Goal: Task Accomplishment & Management: Manage account settings

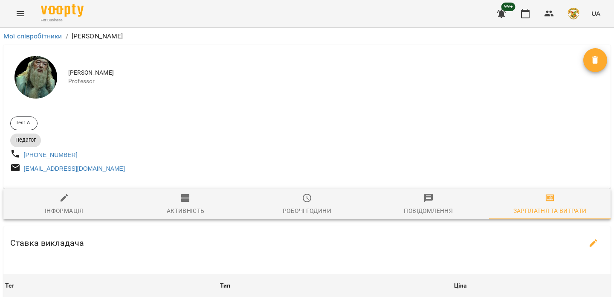
scroll to position [241, 0]
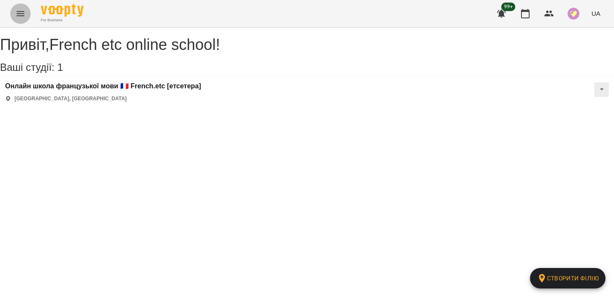
click at [22, 17] on icon "Menu" at bounding box center [20, 14] width 10 height 10
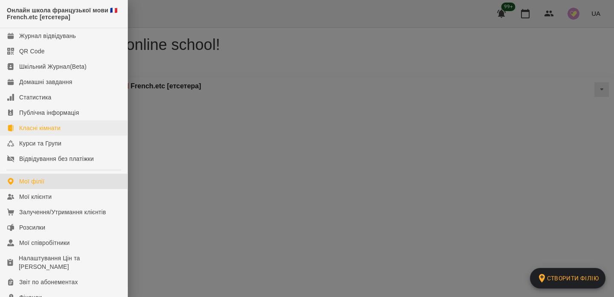
scroll to position [126, 0]
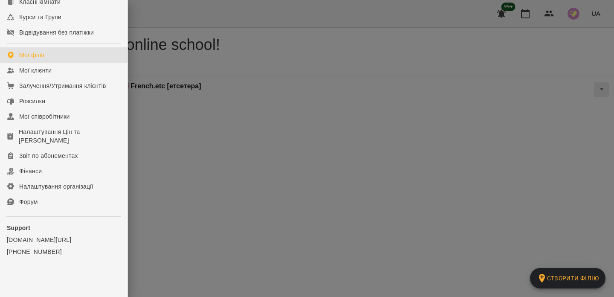
drag, startPoint x: 504, startPoint y: 63, endPoint x: 499, endPoint y: 64, distance: 5.6
click at [504, 64] on div at bounding box center [307, 148] width 614 height 297
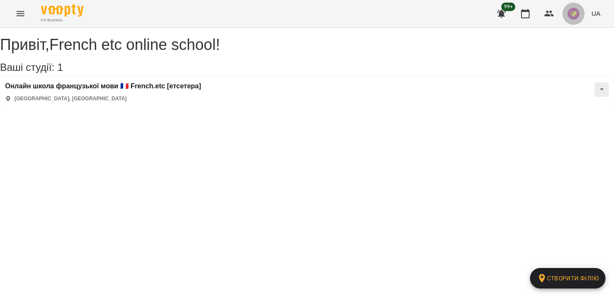
click at [575, 11] on img "button" at bounding box center [573, 14] width 12 height 12
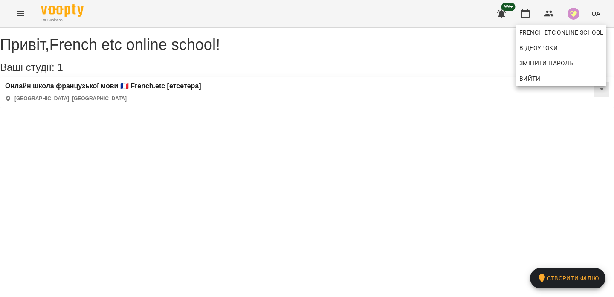
click at [559, 23] on div at bounding box center [307, 148] width 614 height 297
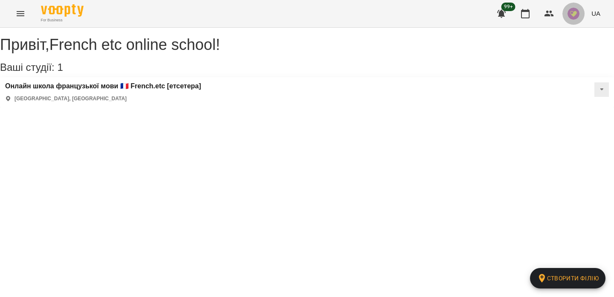
click at [567, 14] on button "button" at bounding box center [573, 14] width 22 height 22
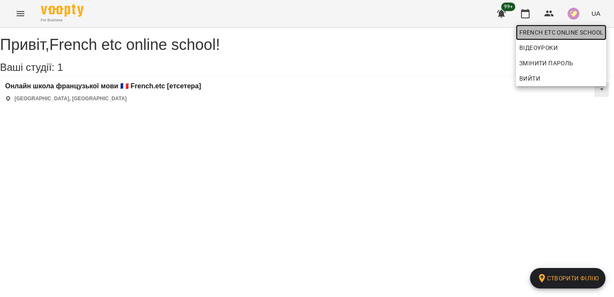
click at [554, 27] on span "French etc online school" at bounding box center [561, 32] width 84 height 10
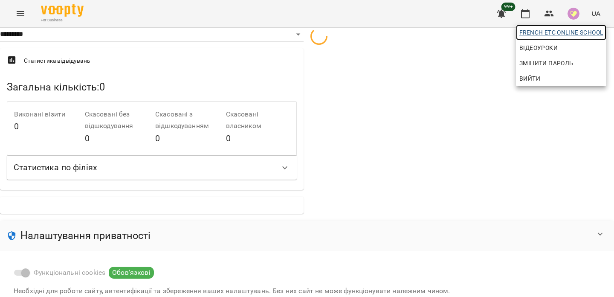
select select "**"
select select "**********"
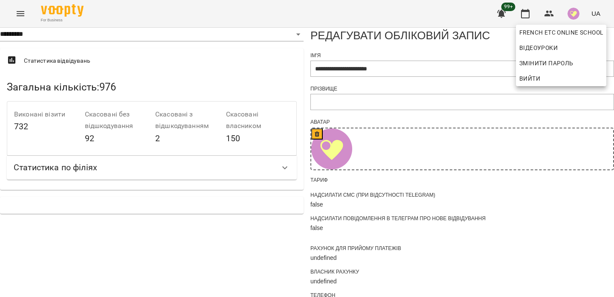
click at [358, 109] on div at bounding box center [307, 148] width 614 height 297
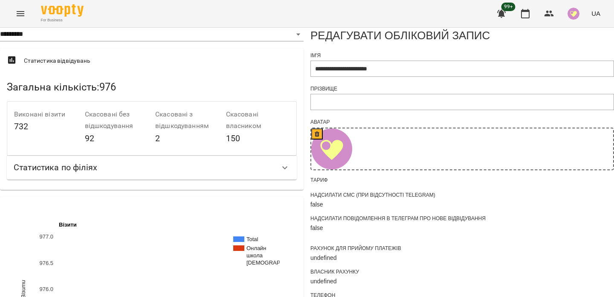
scroll to position [597, 0]
click at [573, 11] on img "button" at bounding box center [573, 14] width 12 height 12
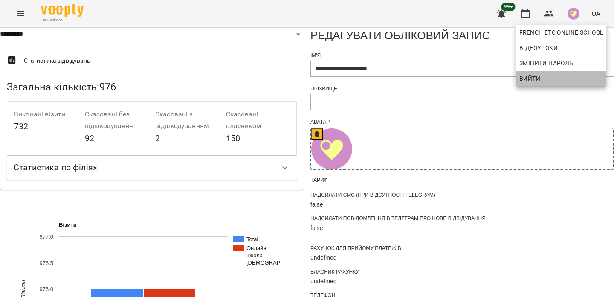
click at [545, 77] on span "Вийти" at bounding box center [561, 78] width 84 height 10
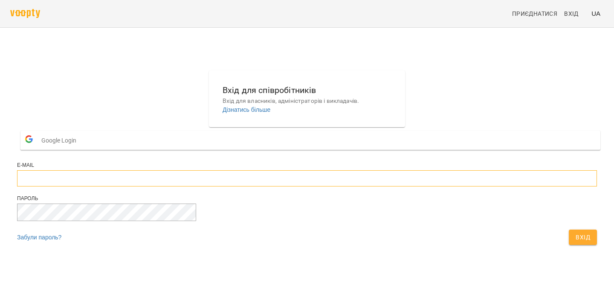
type input "**********"
click at [575, 242] on span "Вхід" at bounding box center [582, 237] width 14 height 10
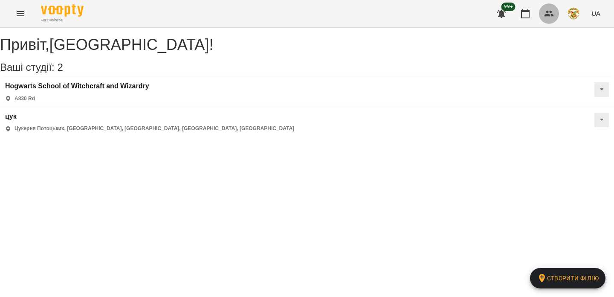
click at [553, 18] on icon "button" at bounding box center [549, 14] width 10 height 10
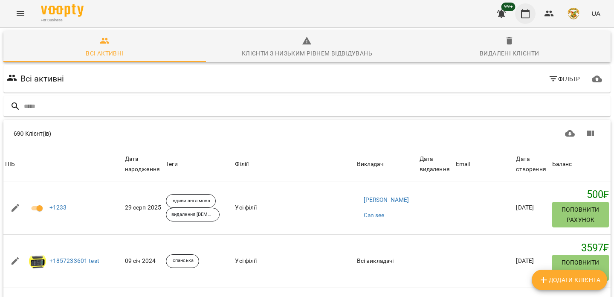
click at [524, 15] on icon "button" at bounding box center [525, 14] width 10 height 10
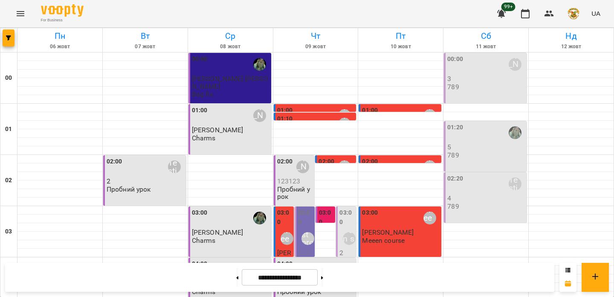
click at [476, 188] on div "02:20 For Testing" at bounding box center [486, 184] width 78 height 20
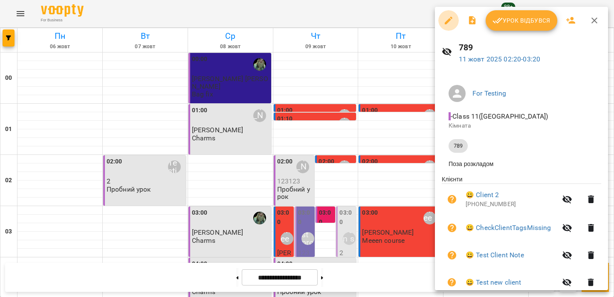
click at [447, 26] on button "button" at bounding box center [448, 20] width 20 height 20
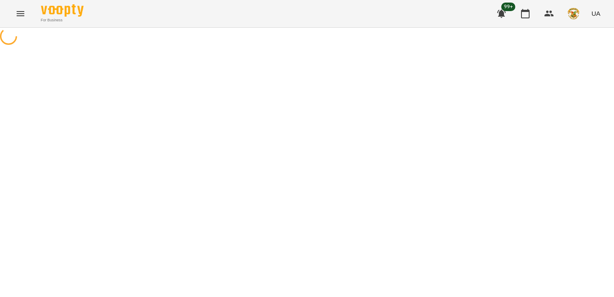
select select "***"
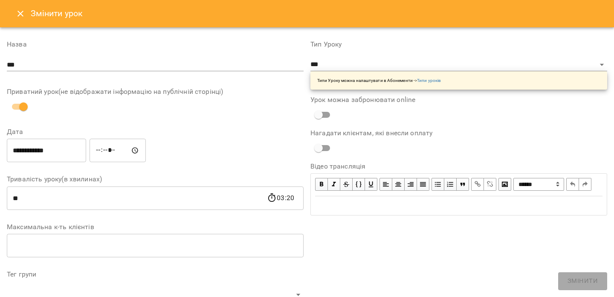
click at [19, 9] on icon "Close" at bounding box center [20, 14] width 10 height 10
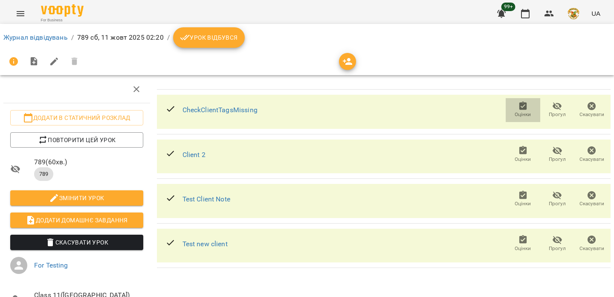
click at [525, 110] on icon "button" at bounding box center [523, 106] width 10 height 10
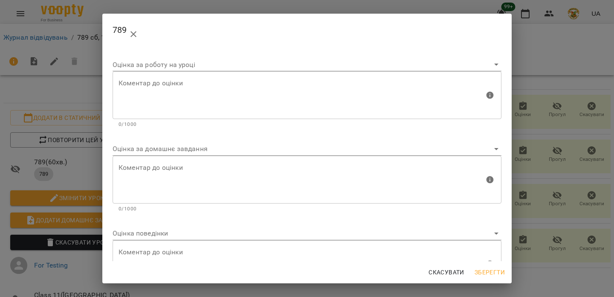
click at [560, 109] on div "789 Оцінка за роботу на уроці Коментар до оцінки Коментар до оцінки 0/1000 Оцін…" at bounding box center [307, 148] width 614 height 297
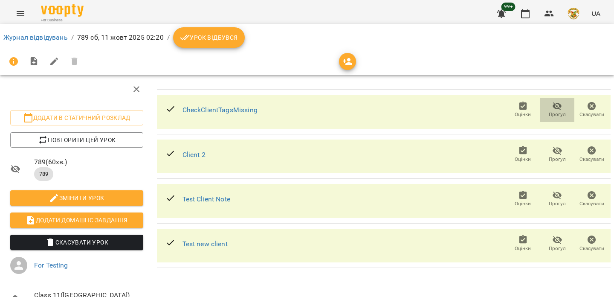
click at [557, 114] on span "Прогул" at bounding box center [556, 114] width 17 height 7
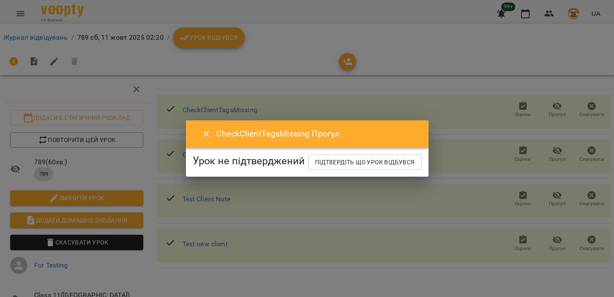
click at [317, 120] on div "CheckClientTagsMissing Прогул" at bounding box center [307, 133] width 242 height 27
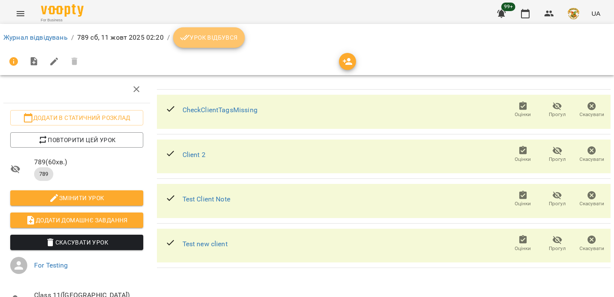
click at [195, 38] on span "Урок відбувся" at bounding box center [209, 37] width 58 height 10
click at [215, 37] on span "Урок відбувся" at bounding box center [209, 37] width 58 height 10
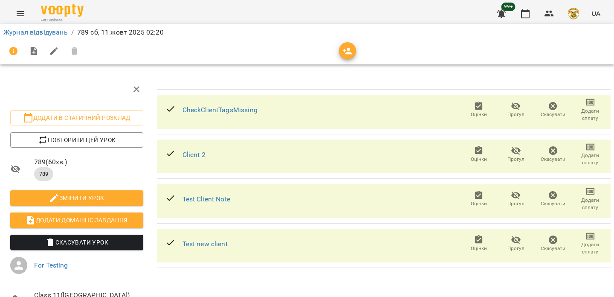
click at [520, 106] on icon "button" at bounding box center [516, 106] width 10 height 10
click at [511, 157] on span "Прогул" at bounding box center [515, 159] width 17 height 7
click at [517, 147] on icon "button" at bounding box center [516, 150] width 10 height 10
click at [43, 32] on link "Журнал відвідувань" at bounding box center [35, 32] width 64 height 8
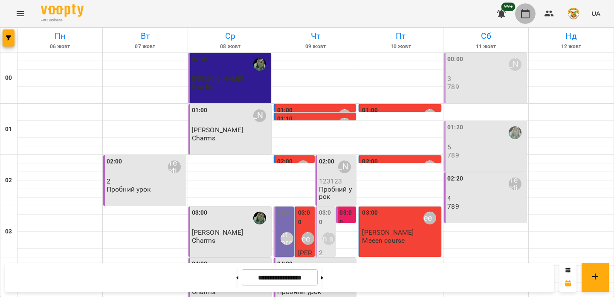
click at [523, 9] on icon "button" at bounding box center [525, 13] width 9 height 9
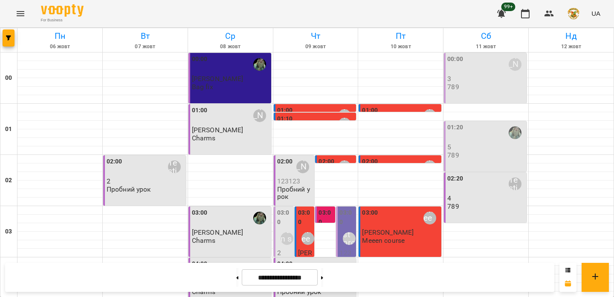
click at [480, 139] on div "01:20" at bounding box center [486, 133] width 78 height 20
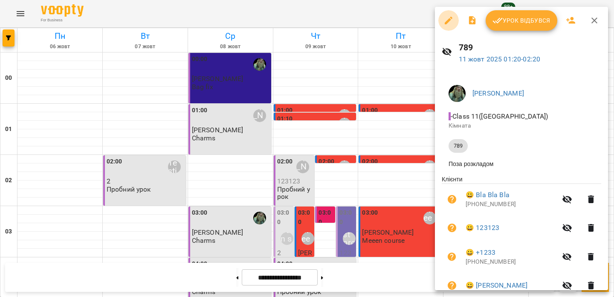
click at [447, 22] on icon "button" at bounding box center [448, 21] width 8 height 8
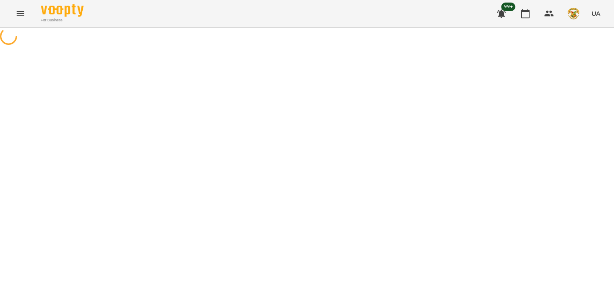
select select "***"
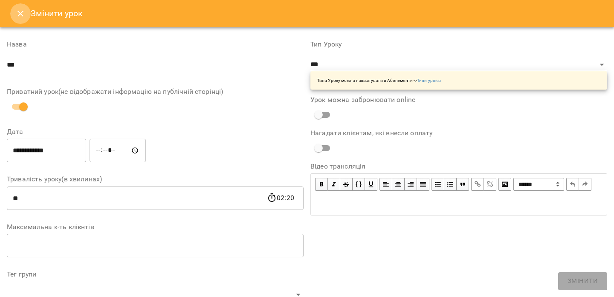
click at [17, 8] on button "Close" at bounding box center [20, 13] width 20 height 20
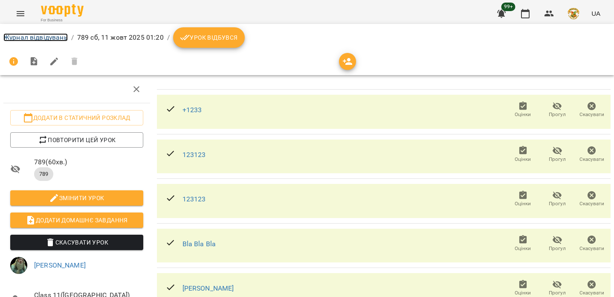
click at [44, 34] on link "Журнал відвідувань" at bounding box center [35, 37] width 64 height 8
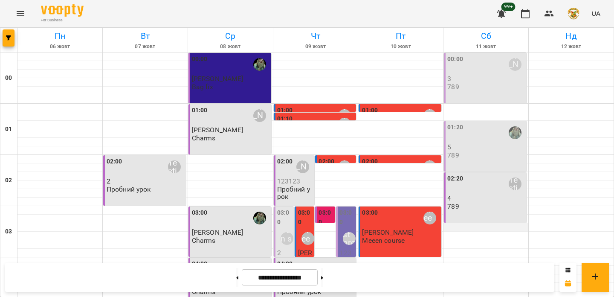
click at [461, 228] on div at bounding box center [485, 227] width 85 height 9
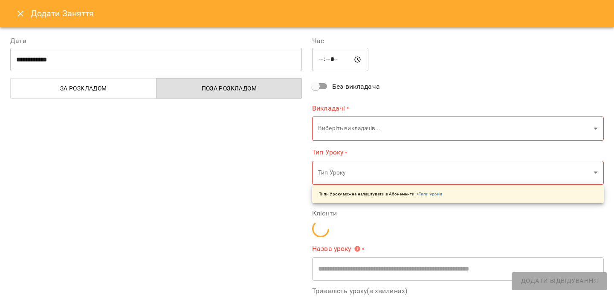
type input "**********"
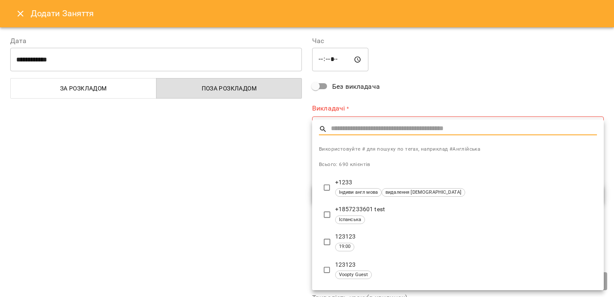
click at [390, 133] on input "text" at bounding box center [464, 129] width 266 height 12
type input "*"
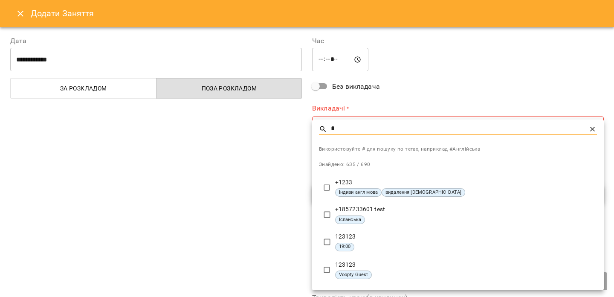
type input "*"
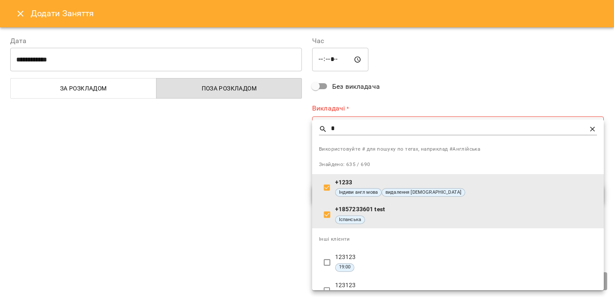
type input "**********"
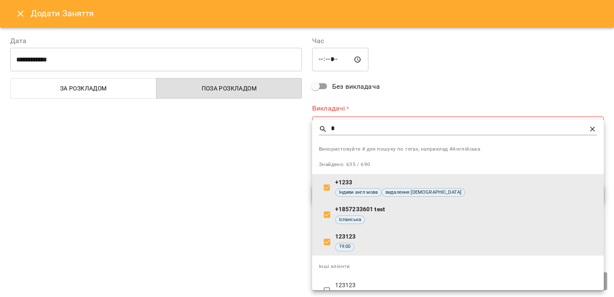
click at [261, 217] on div at bounding box center [307, 148] width 614 height 297
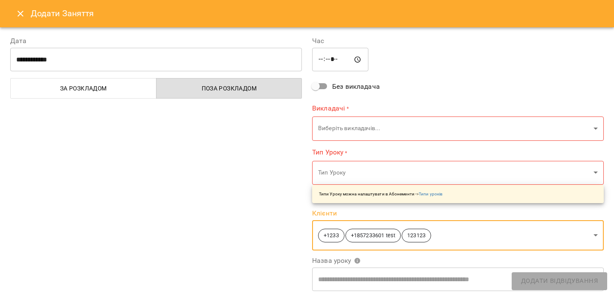
click at [27, 8] on button "Close" at bounding box center [20, 13] width 20 height 20
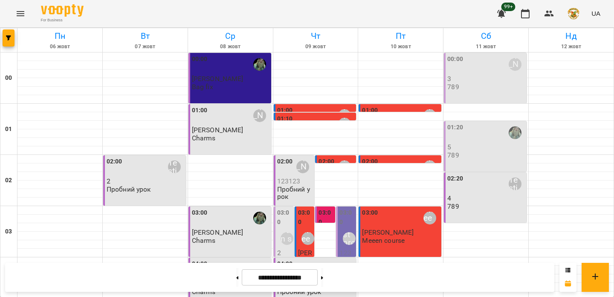
click at [494, 193] on div "02:20 For Testing" at bounding box center [486, 184] width 78 height 20
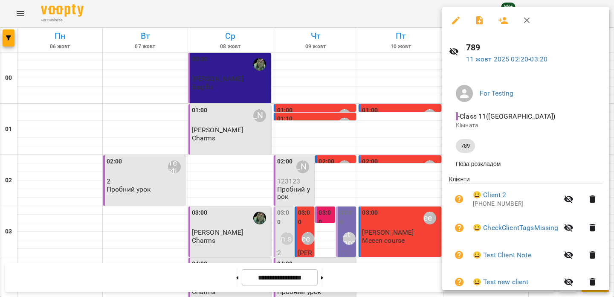
click at [456, 20] on icon "button" at bounding box center [456, 21] width 8 height 8
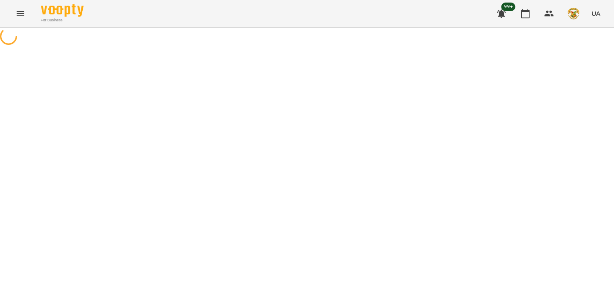
select select "***"
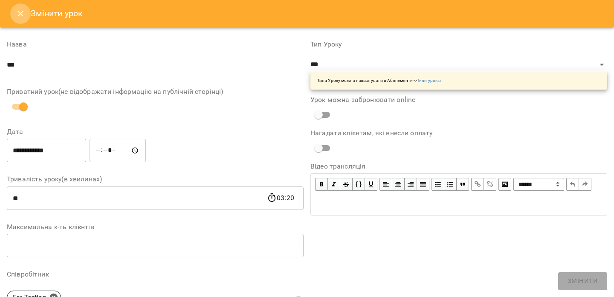
click at [19, 16] on icon "Close" at bounding box center [20, 14] width 10 height 10
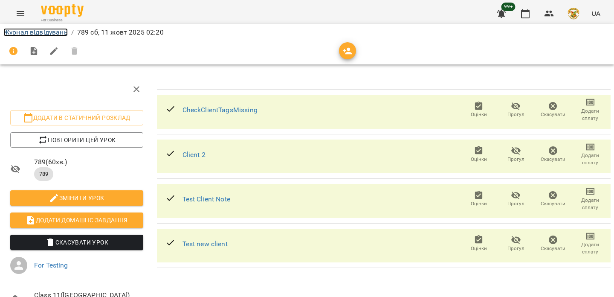
click at [49, 30] on link "Журнал відвідувань" at bounding box center [35, 32] width 64 height 8
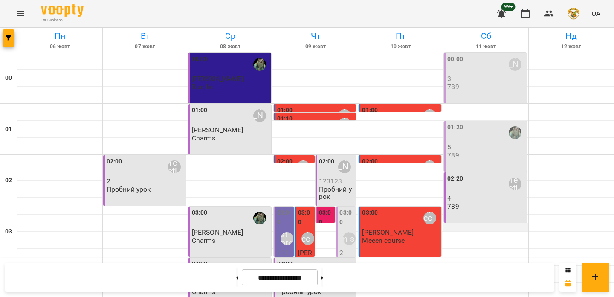
scroll to position [71, 0]
click at [471, 174] on div "02:20 For Testing 4 789" at bounding box center [486, 192] width 78 height 36
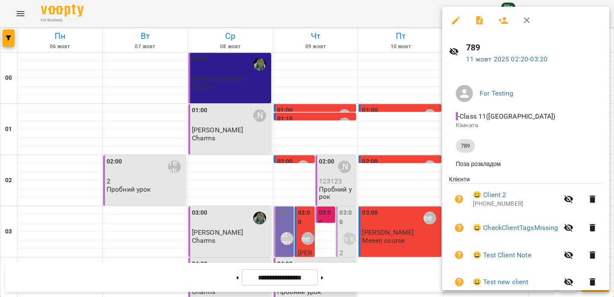
click at [400, 154] on div at bounding box center [307, 148] width 614 height 297
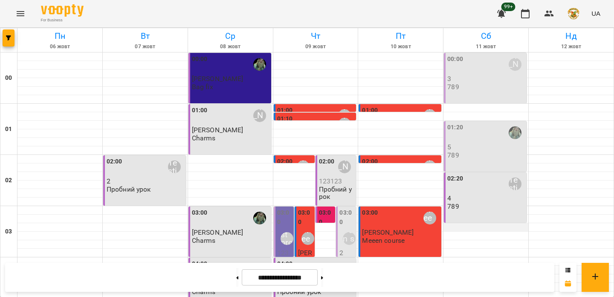
click at [474, 223] on div at bounding box center [485, 227] width 85 height 9
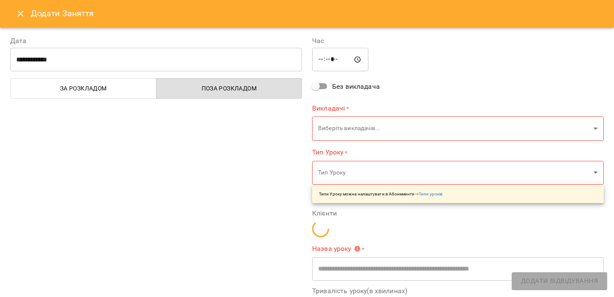
type input "**********"
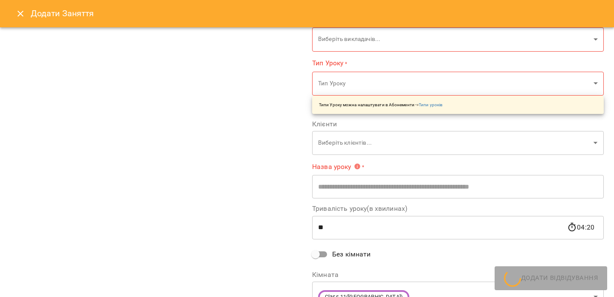
scroll to position [90, 0]
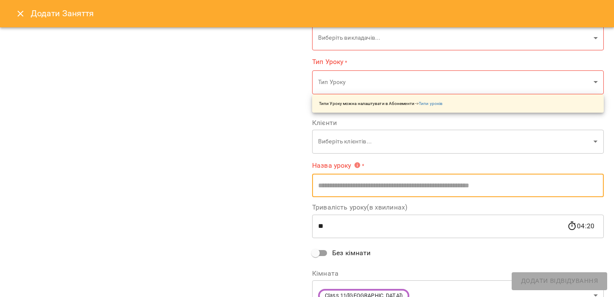
click at [343, 185] on input "text" at bounding box center [457, 185] width 291 height 24
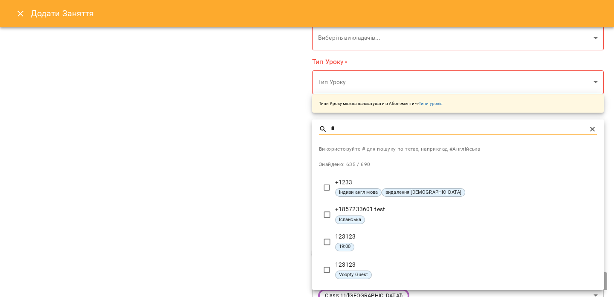
type input "*"
type input "**********"
click at [365, 130] on input "*" at bounding box center [458, 129] width 254 height 12
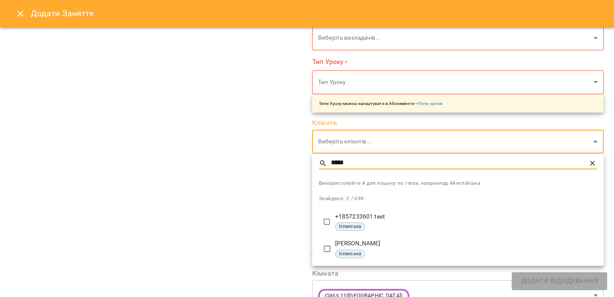
type input "*****"
click at [264, 118] on div at bounding box center [307, 148] width 614 height 297
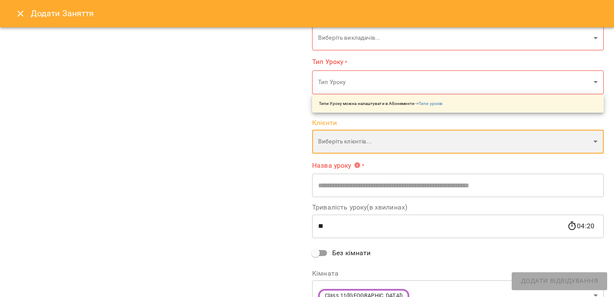
scroll to position [0, 0]
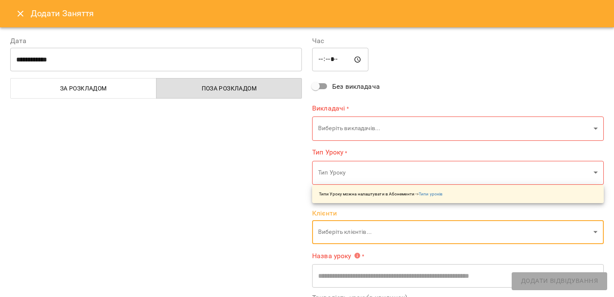
click at [21, 9] on icon "Close" at bounding box center [20, 14] width 10 height 10
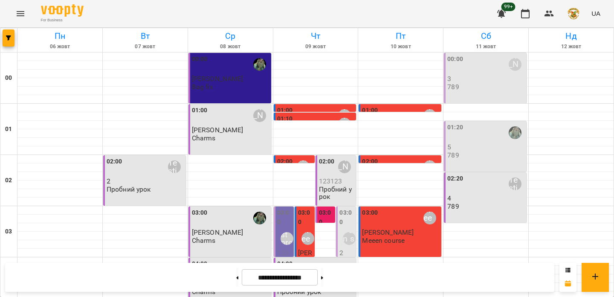
click at [576, 14] on img "button" at bounding box center [573, 14] width 12 height 12
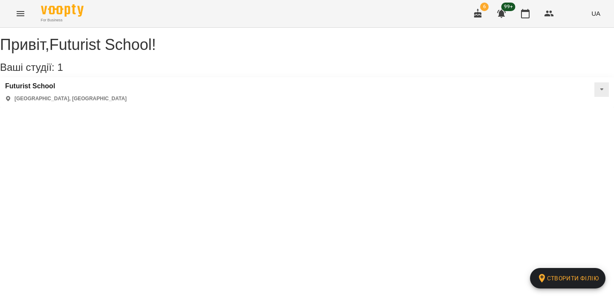
click at [18, 14] on icon "Menu" at bounding box center [20, 14] width 10 height 10
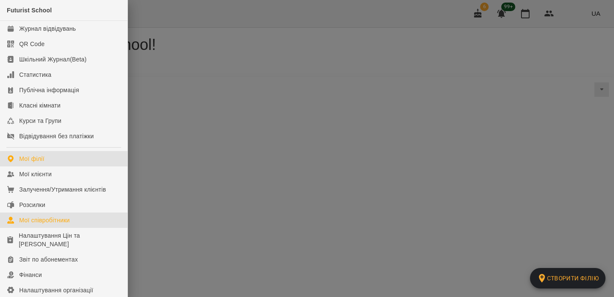
click at [63, 216] on div "Мої співробітники" at bounding box center [44, 220] width 51 height 9
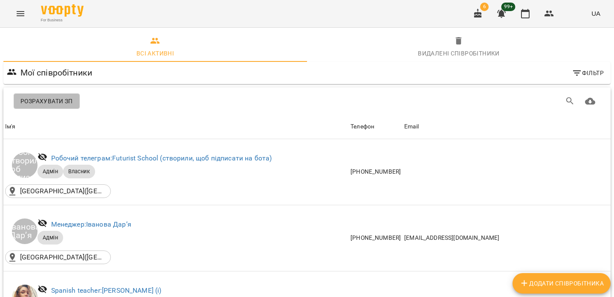
click at [41, 96] on span "Розрахувати ЗП" at bounding box center [46, 101] width 52 height 10
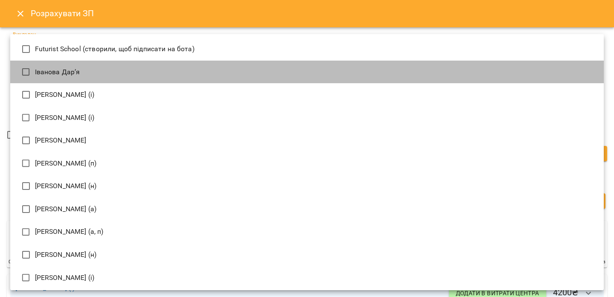
click at [47, 75] on span "Іванова Дарʼя" at bounding box center [57, 72] width 45 height 10
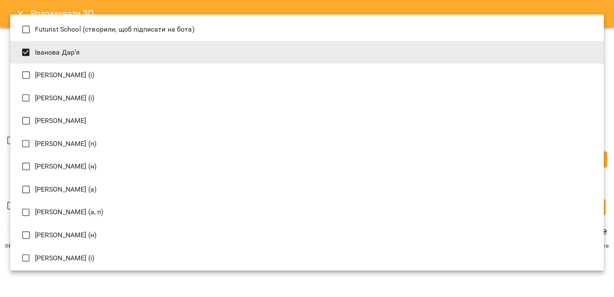
click at [87, 12] on div at bounding box center [307, 148] width 614 height 297
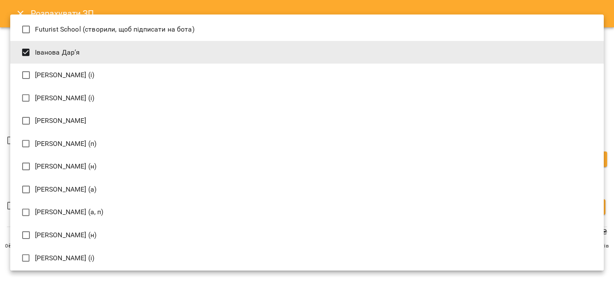
click at [81, 135] on li "Бабійчук Володимир Дмитрович (п)" at bounding box center [306, 143] width 593 height 23
type input "**********"
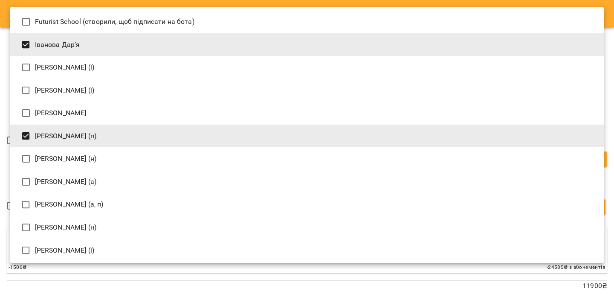
click at [144, 4] on div at bounding box center [307, 148] width 614 height 297
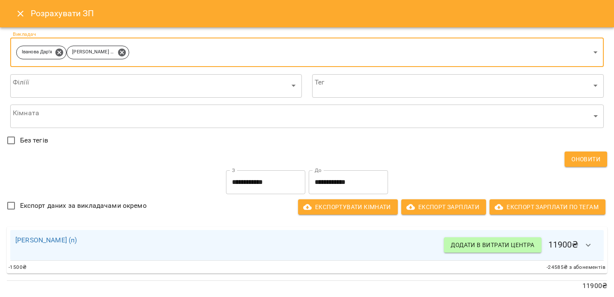
click at [20, 13] on icon "Close" at bounding box center [20, 14] width 10 height 10
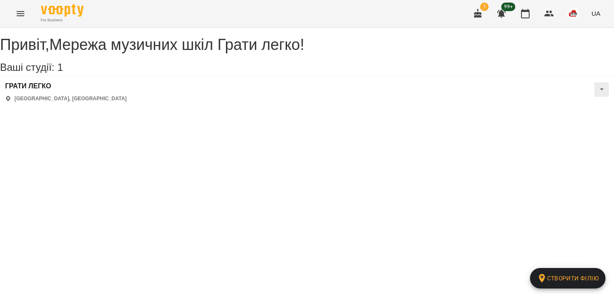
click at [25, 13] on icon "Menu" at bounding box center [20, 14] width 10 height 10
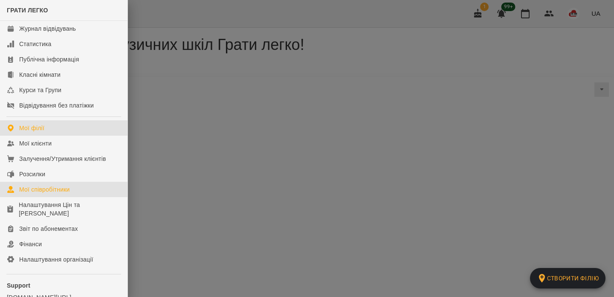
click at [84, 188] on link "Мої співробітники" at bounding box center [63, 189] width 127 height 15
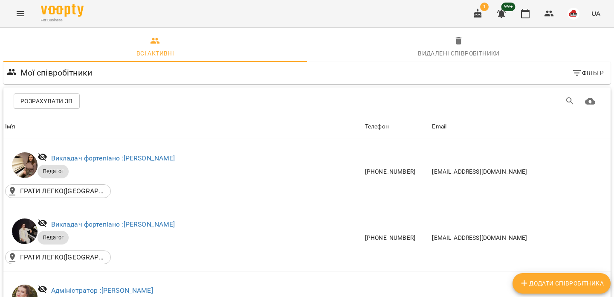
click at [44, 98] on span "Розрахувати ЗП" at bounding box center [46, 101] width 52 height 10
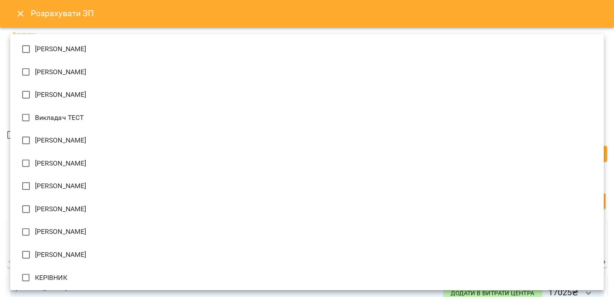
type input "**********"
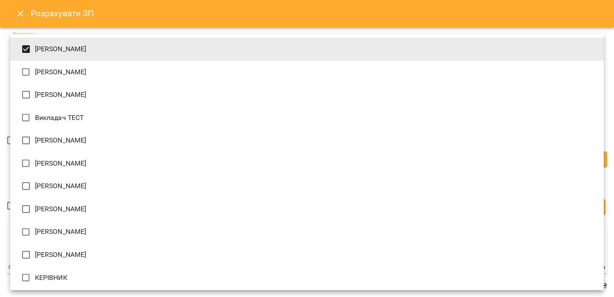
click at [109, 14] on div at bounding box center [307, 148] width 614 height 297
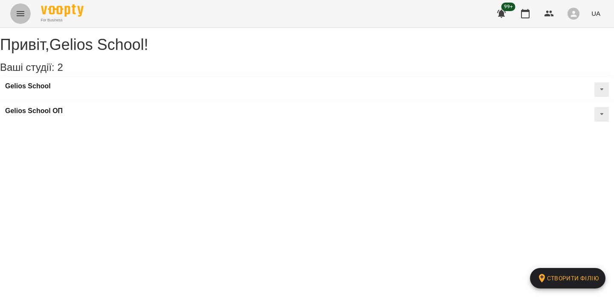
click at [15, 16] on icon "Menu" at bounding box center [20, 14] width 10 height 10
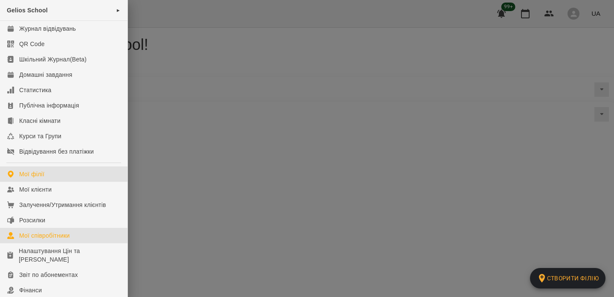
click at [35, 232] on div "Мої співробітники" at bounding box center [44, 235] width 51 height 9
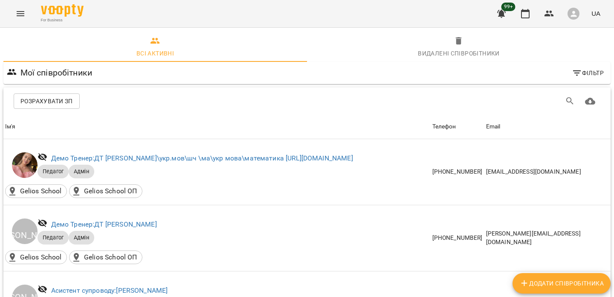
click at [34, 98] on span "Розрахувати ЗП" at bounding box center [46, 101] width 52 height 10
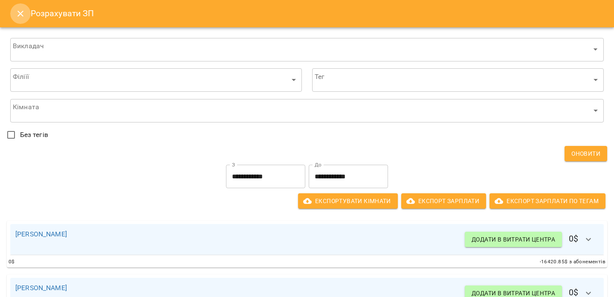
click at [26, 12] on button "Close" at bounding box center [20, 13] width 20 height 20
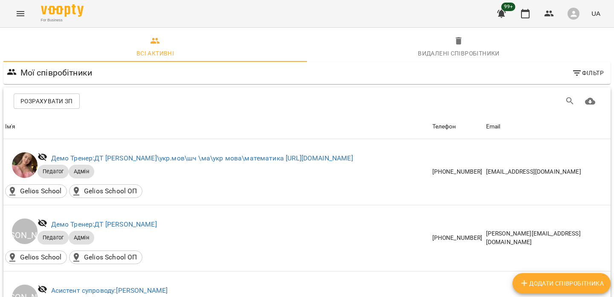
click at [573, 17] on icon "button" at bounding box center [573, 13] width 9 height 9
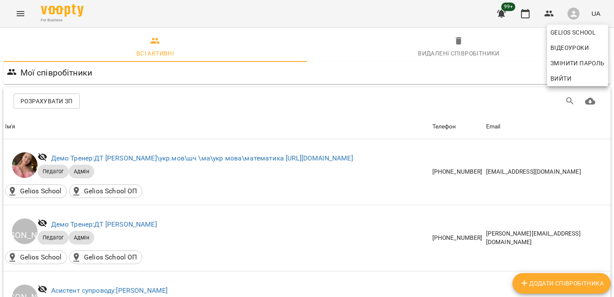
click at [556, 76] on span "Вийти" at bounding box center [560, 78] width 21 height 10
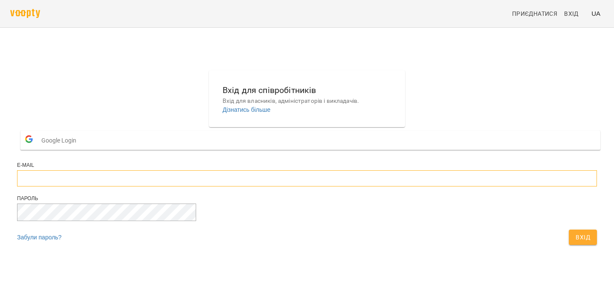
type input "**********"
click at [575, 242] on span "Вхід" at bounding box center [582, 237] width 14 height 10
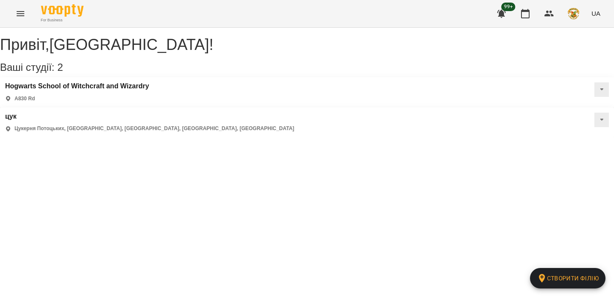
click at [17, 14] on icon "Menu" at bounding box center [20, 14] width 10 height 10
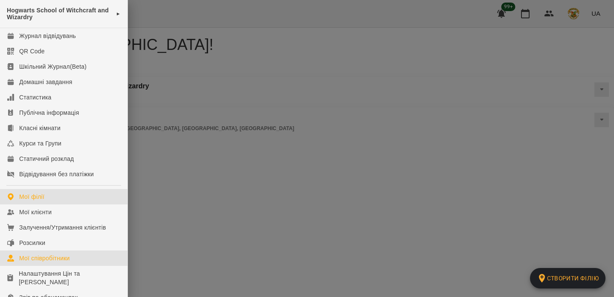
click at [45, 254] on div "Мої співробітники" at bounding box center [44, 258] width 51 height 9
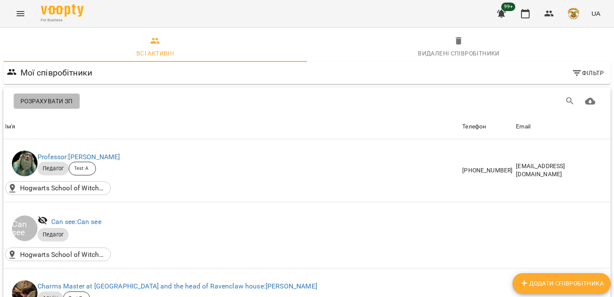
click at [43, 99] on span "Розрахувати ЗП" at bounding box center [46, 101] width 52 height 10
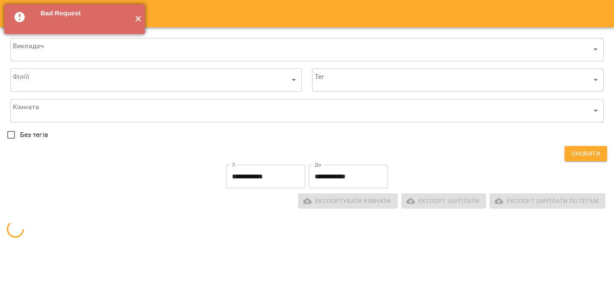
click at [136, 20] on button "✕" at bounding box center [138, 19] width 14 height 30
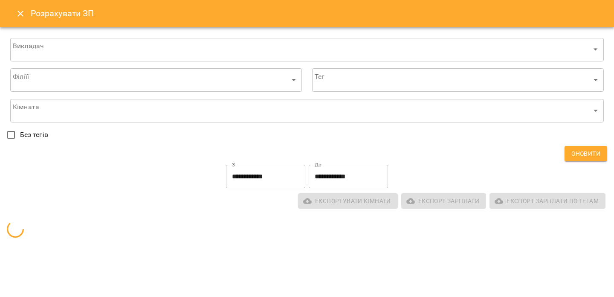
click at [21, 12] on icon "Close" at bounding box center [20, 14] width 6 height 6
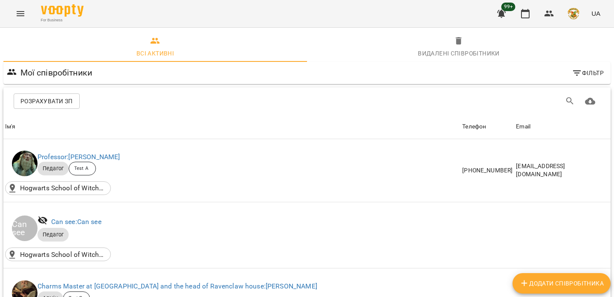
click at [574, 15] on img "button" at bounding box center [573, 14] width 12 height 12
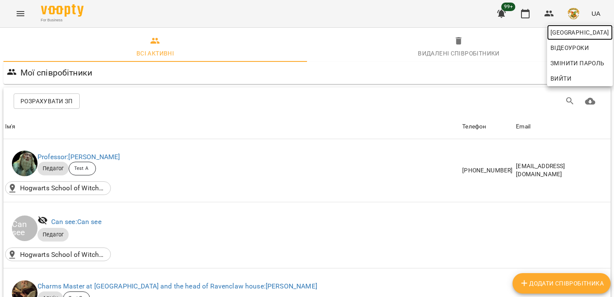
click at [567, 35] on span "[GEOGRAPHIC_DATA]" at bounding box center [579, 32] width 59 height 10
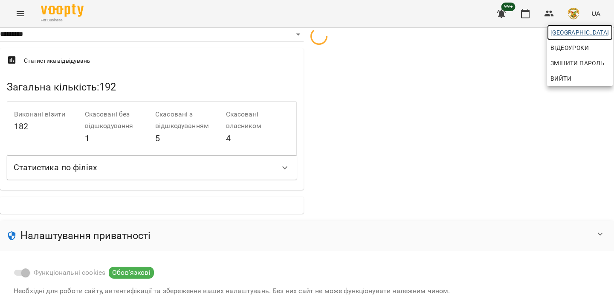
select select "**********"
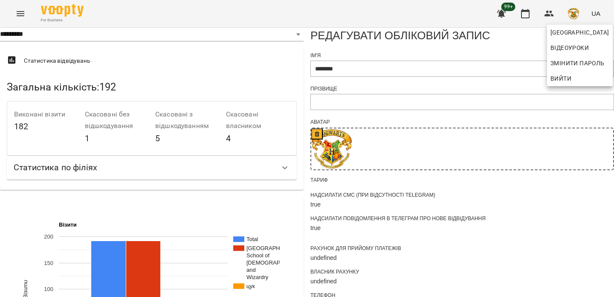
click at [354, 12] on div at bounding box center [307, 148] width 614 height 297
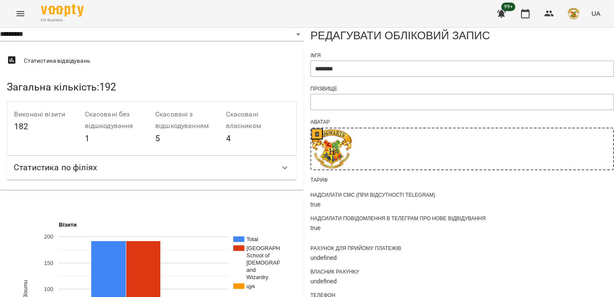
click at [26, 7] on button "Menu" at bounding box center [20, 13] width 20 height 20
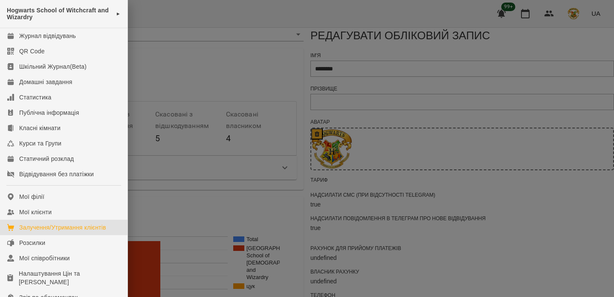
click at [57, 225] on div "Залучення/Утримання клієнтів" at bounding box center [62, 227] width 87 height 9
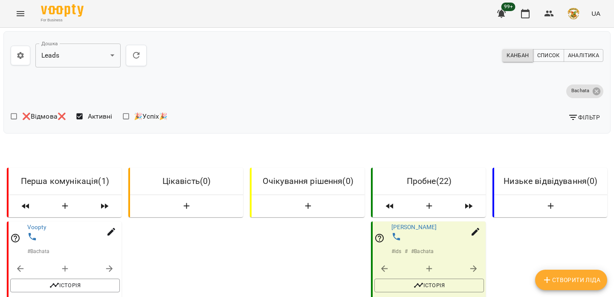
click at [25, 58] on button "button" at bounding box center [21, 56] width 20 height 20
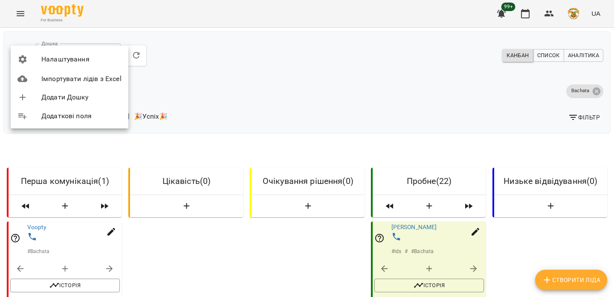
click at [52, 62] on span "Налаштування" at bounding box center [81, 59] width 80 height 10
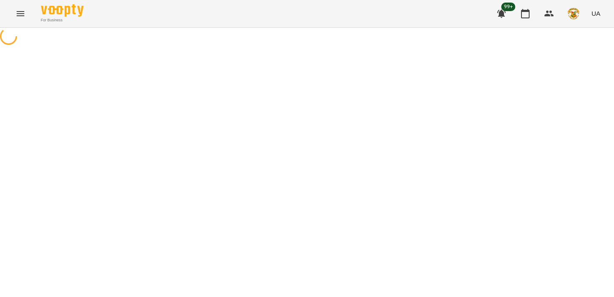
select select "******"
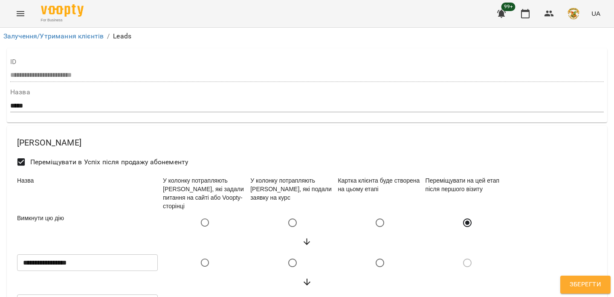
scroll to position [104, 0]
drag, startPoint x: 179, startPoint y: 118, endPoint x: 484, endPoint y: 248, distance: 332.1
click at [358, 174] on div "Картка клієнта буде створена на цьому етапі" at bounding box center [379, 193] width 87 height 38
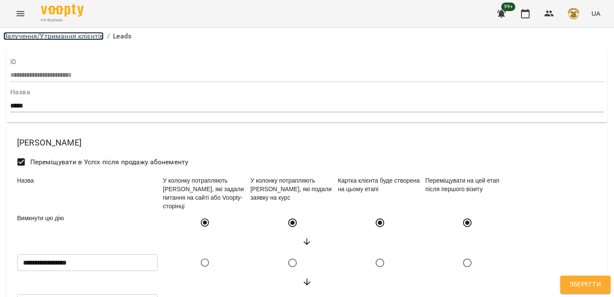
click at [26, 34] on link "Залучення/Утримання клієнтів" at bounding box center [53, 36] width 100 height 8
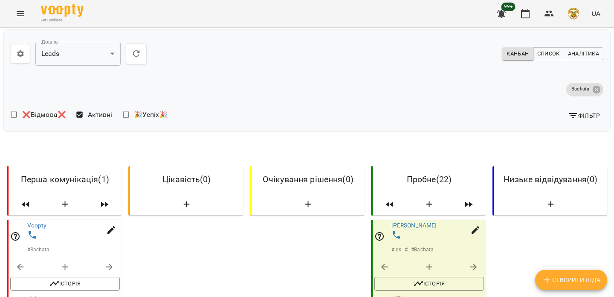
scroll to position [81, 0]
drag, startPoint x: 449, startPoint y: 170, endPoint x: 430, endPoint y: 158, distance: 22.3
click at [430, 228] on div "# ids # # Bachata" at bounding box center [439, 241] width 99 height 27
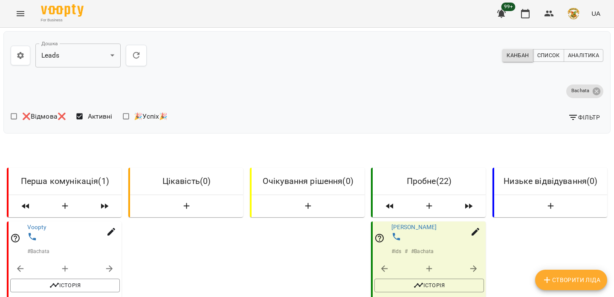
click at [15, 46] on button "button" at bounding box center [21, 56] width 20 height 20
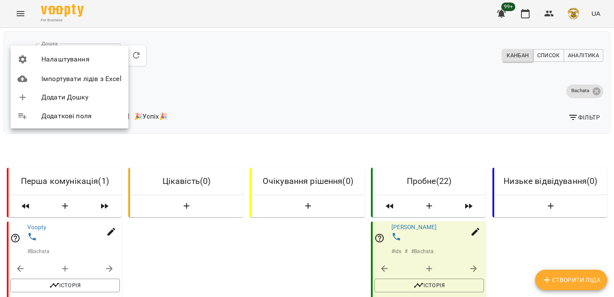
click at [52, 99] on span "Додати Дошку" at bounding box center [81, 97] width 80 height 10
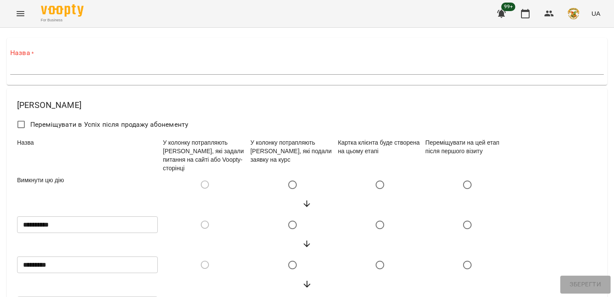
scroll to position [1, 0]
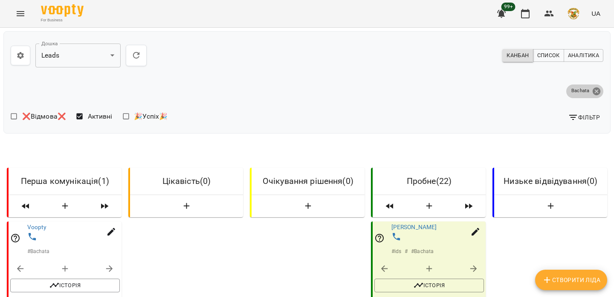
click at [596, 92] on icon at bounding box center [596, 91] width 8 height 8
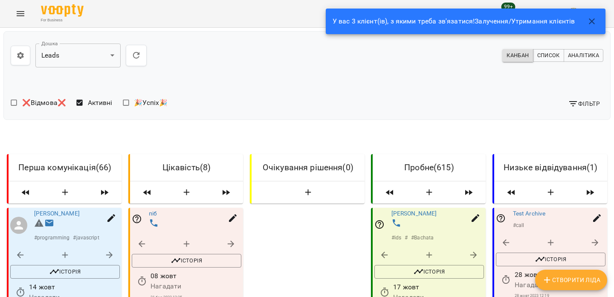
click at [593, 16] on icon "button" at bounding box center [591, 21] width 10 height 10
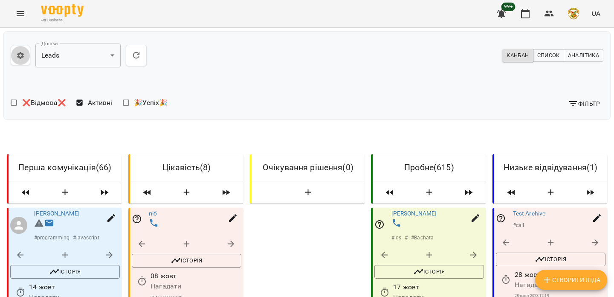
click at [19, 51] on button "button" at bounding box center [21, 56] width 20 height 20
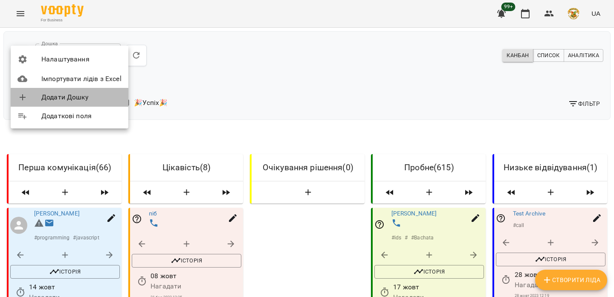
click at [69, 99] on span "Додати Дошку" at bounding box center [81, 97] width 80 height 10
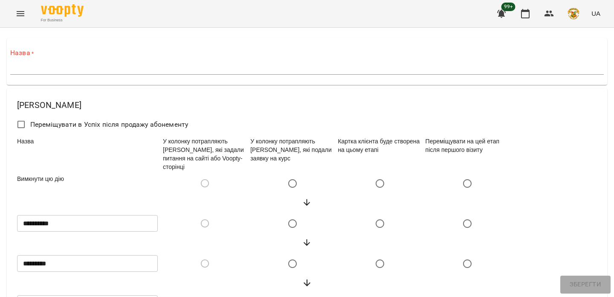
scroll to position [103, 0]
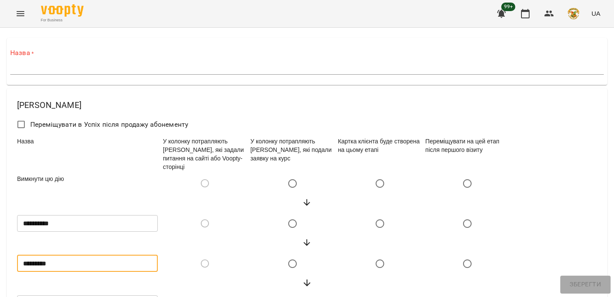
click at [81, 254] on input "*********" at bounding box center [87, 262] width 141 height 17
drag, startPoint x: 65, startPoint y: 161, endPoint x: 14, endPoint y: 161, distance: 50.3
click at [14, 161] on div "**********" at bounding box center [307, 256] width 597 height 332
drag, startPoint x: 63, startPoint y: 163, endPoint x: 21, endPoint y: 163, distance: 42.2
click at [21, 254] on input "*********" at bounding box center [87, 262] width 141 height 17
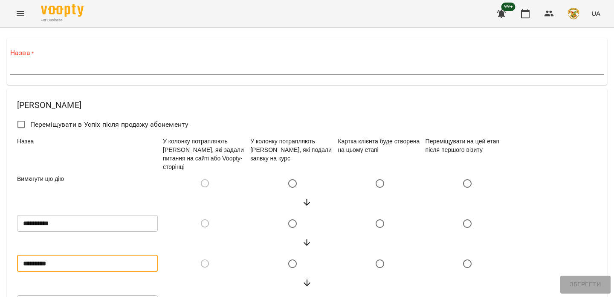
click at [70, 254] on input "*********" at bounding box center [87, 262] width 141 height 17
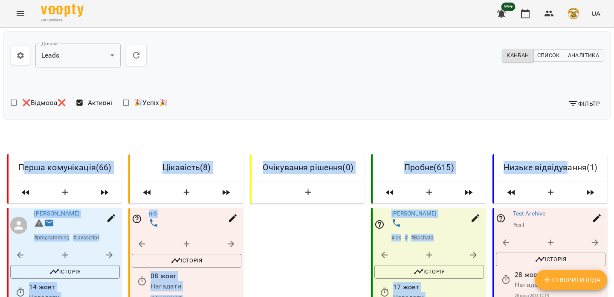
drag, startPoint x: 26, startPoint y: 167, endPoint x: 569, endPoint y: 170, distance: 542.9
click at [569, 170] on h6 "Низьке відвідування ( 1 )" at bounding box center [550, 167] width 99 height 13
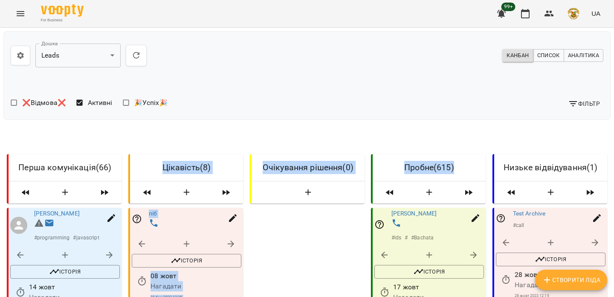
drag, startPoint x: 456, startPoint y: 166, endPoint x: 151, endPoint y: 169, distance: 304.3
click at [151, 169] on h6 "Цікавість ( 8 )" at bounding box center [186, 167] width 99 height 13
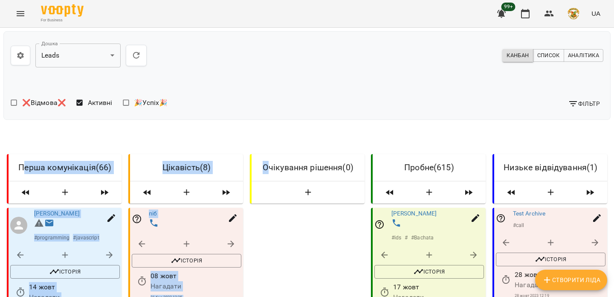
drag, startPoint x: 22, startPoint y: 169, endPoint x: 265, endPoint y: 167, distance: 243.3
click at [200, 170] on h6 "Цікавість ( 8 )" at bounding box center [186, 167] width 99 height 13
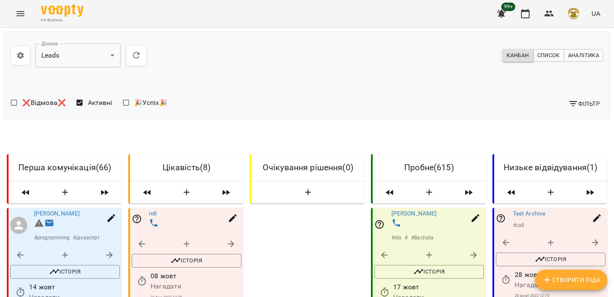
click at [18, 54] on icon "button" at bounding box center [20, 55] width 6 height 7
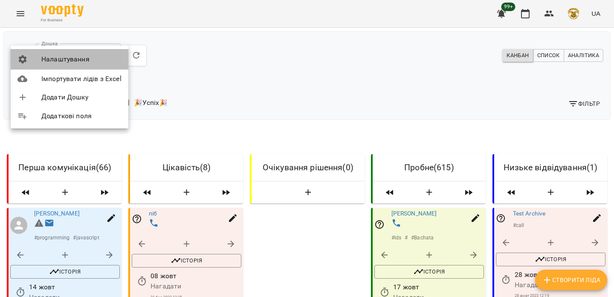
click at [56, 64] on li "Налаштування" at bounding box center [70, 59] width 118 height 20
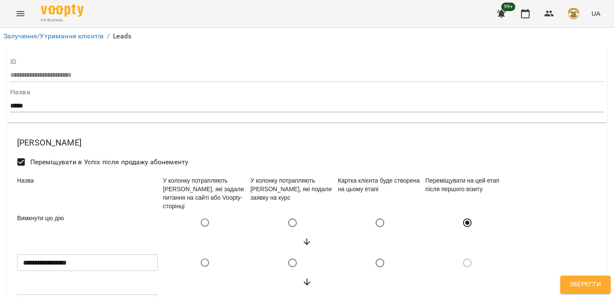
select select "******"
drag, startPoint x: 18, startPoint y: 78, endPoint x: 62, endPoint y: 81, distance: 44.0
click at [62, 136] on h6 "Етап" at bounding box center [307, 142] width 580 height 13
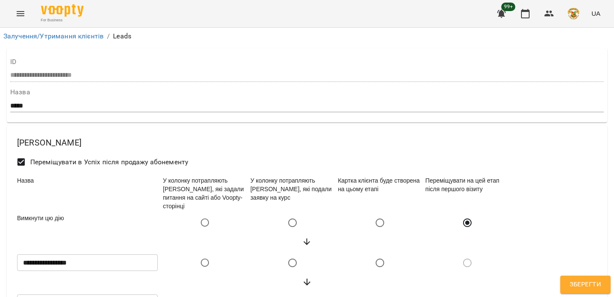
scroll to position [0, 0]
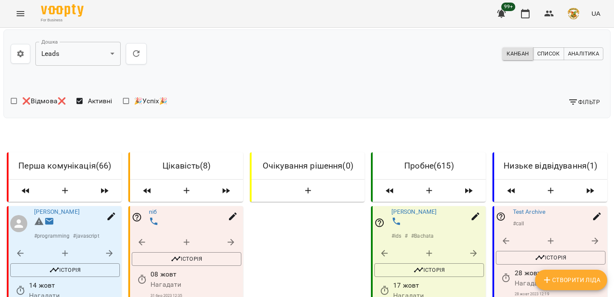
scroll to position [40, 0]
drag, startPoint x: 159, startPoint y: 128, endPoint x: 231, endPoint y: 124, distance: 71.7
click at [232, 159] on h6 "Цікавість ( 8 )" at bounding box center [186, 165] width 99 height 13
click at [231, 159] on h6 "Цікавість ( 8 )" at bounding box center [186, 165] width 99 height 13
drag, startPoint x: 159, startPoint y: 125, endPoint x: 215, endPoint y: 125, distance: 55.8
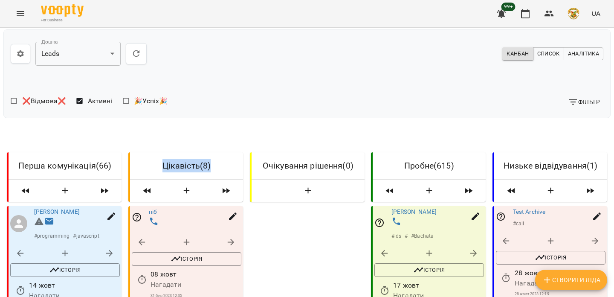
click at [215, 159] on h6 "Цікавість ( 8 )" at bounding box center [186, 165] width 99 height 13
click at [16, 13] on icon "Menu" at bounding box center [20, 14] width 10 height 10
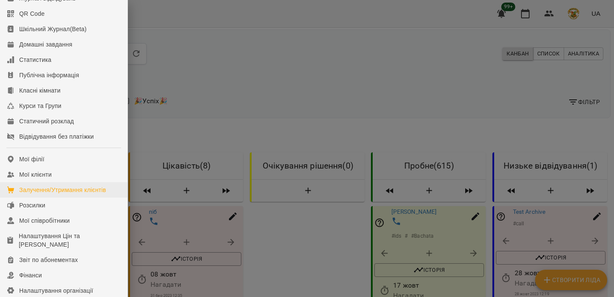
scroll to position [38, 0]
click at [239, 150] on div at bounding box center [307, 148] width 614 height 297
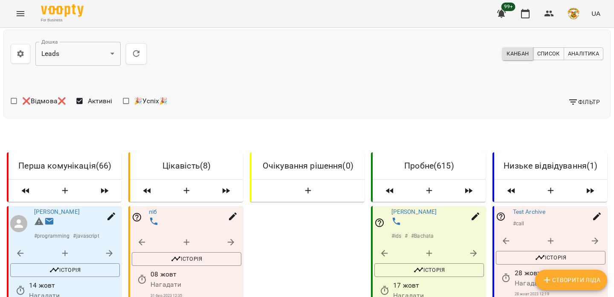
scroll to position [0, 0]
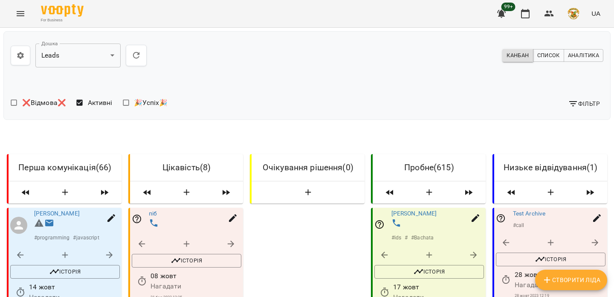
click at [19, 59] on icon "button" at bounding box center [20, 55] width 9 height 9
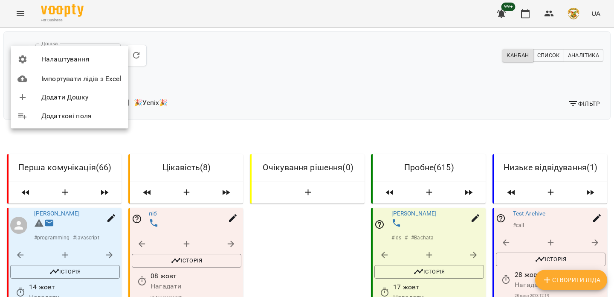
click at [58, 63] on span "Налаштування" at bounding box center [81, 59] width 80 height 10
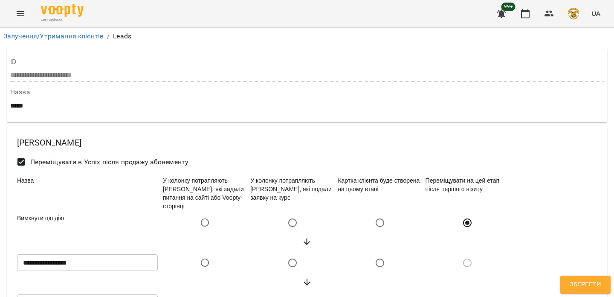
select select "******"
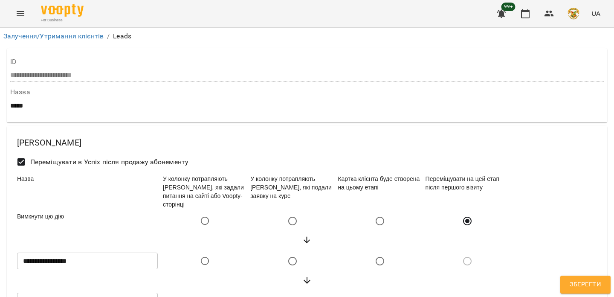
scroll to position [185, 0]
drag, startPoint x: 65, startPoint y: 208, endPoint x: 9, endPoint y: 208, distance: 56.3
click at [9, 208] on div "**********" at bounding box center [307, 293] width 597 height 332
drag, startPoint x: 94, startPoint y: 167, endPoint x: 1, endPoint y: 162, distance: 92.6
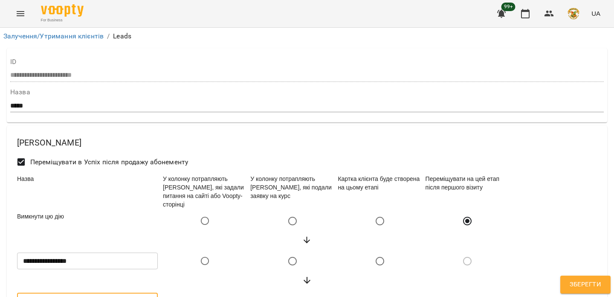
drag, startPoint x: 60, startPoint y: 128, endPoint x: 14, endPoint y: 128, distance: 46.5
click at [14, 128] on div "**********" at bounding box center [307, 293] width 597 height 332
click at [38, 292] on input "*********" at bounding box center [87, 300] width 141 height 17
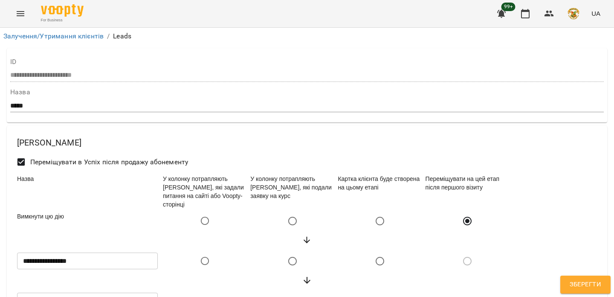
drag, startPoint x: 58, startPoint y: 200, endPoint x: 21, endPoint y: 200, distance: 36.6
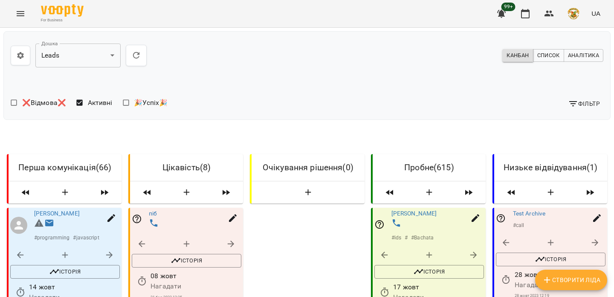
click at [23, 51] on icon "button" at bounding box center [20, 55] width 9 height 9
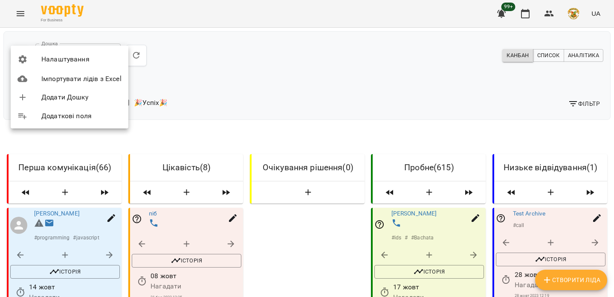
click at [43, 61] on span "Налаштування" at bounding box center [81, 59] width 80 height 10
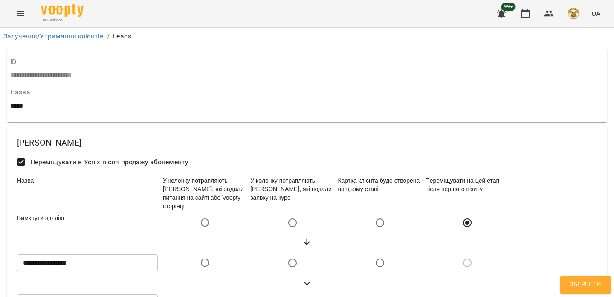
select select "******"
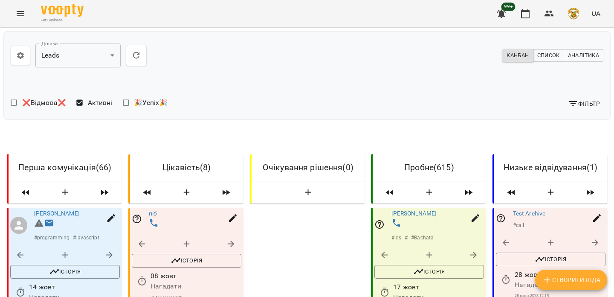
click at [551, 58] on span "Список" at bounding box center [548, 55] width 23 height 9
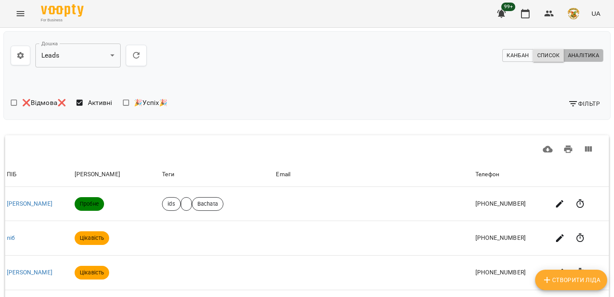
click at [582, 59] on span "Аналітика" at bounding box center [583, 55] width 31 height 9
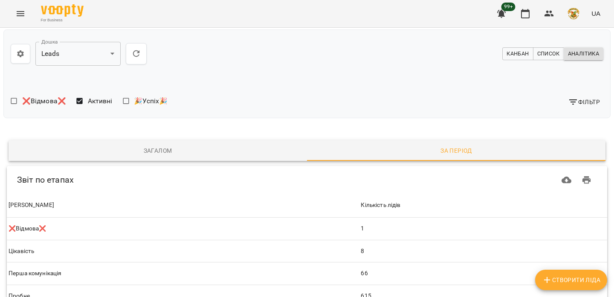
scroll to position [113, 0]
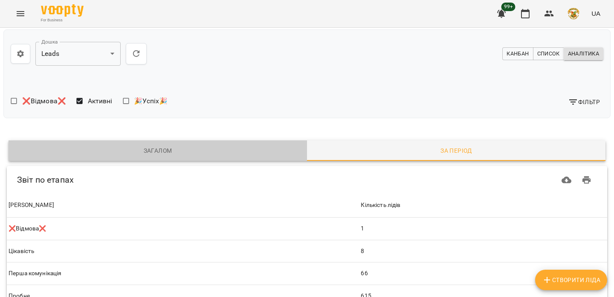
click at [140, 140] on button "Загалом" at bounding box center [158, 150] width 298 height 20
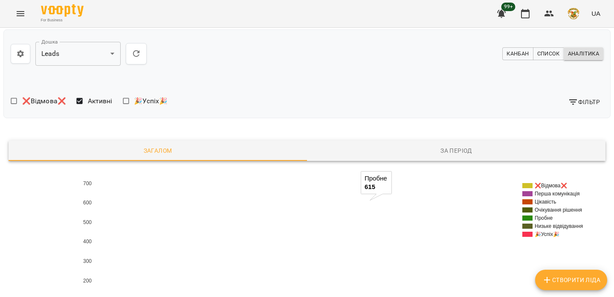
scroll to position [0, 0]
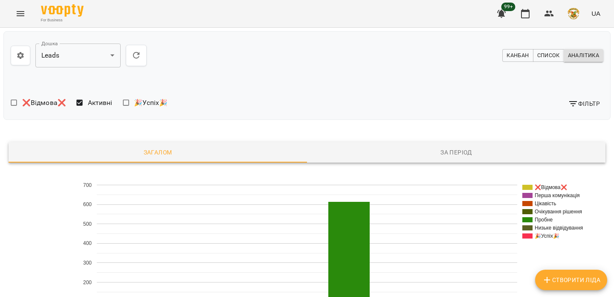
click at [21, 66] on div "**********" at bounding box center [157, 55] width 293 height 34
click at [28, 51] on button "button" at bounding box center [21, 56] width 20 height 20
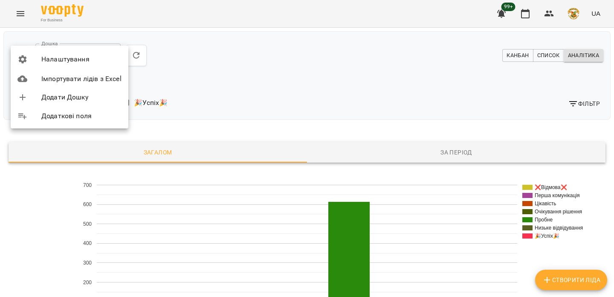
click at [56, 54] on span "Налаштування" at bounding box center [81, 59] width 80 height 10
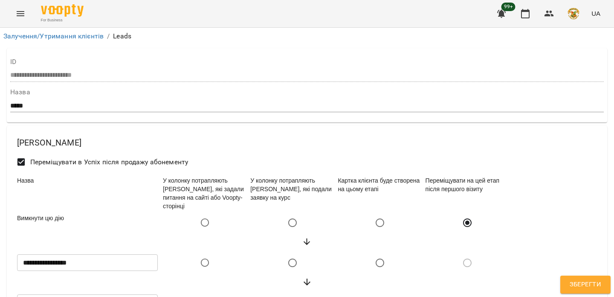
select select "******"
click at [242, 91] on label "Назва" at bounding box center [306, 92] width 593 height 7
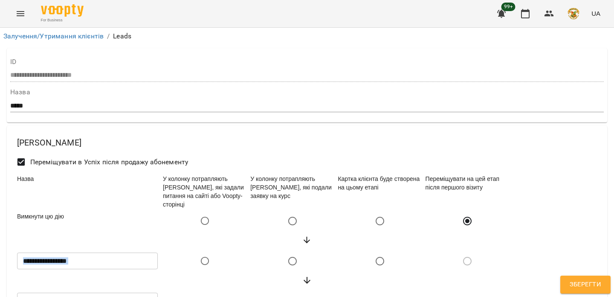
drag, startPoint x: 171, startPoint y: 48, endPoint x: 161, endPoint y: 263, distance: 215.5
click at [161, 263] on div "**********" at bounding box center [307, 293] width 597 height 332
drag, startPoint x: 172, startPoint y: 234, endPoint x: 172, endPoint y: 62, distance: 171.7
click at [172, 173] on div "**********" at bounding box center [306, 302] width 583 height 259
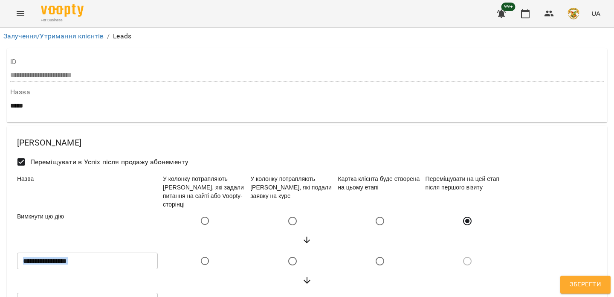
click at [167, 61] on div at bounding box center [167, 61] width 0 height 0
click at [150, 231] on div at bounding box center [306, 240] width 583 height 19
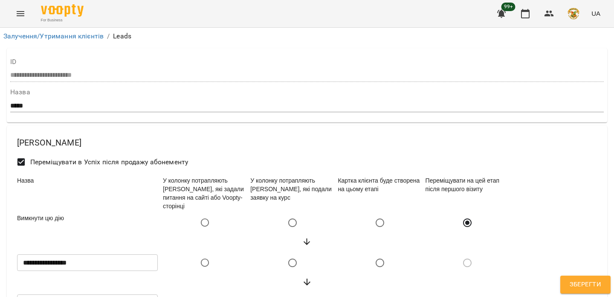
scroll to position [74, 0]
drag, startPoint x: 337, startPoint y: 107, endPoint x: 419, endPoint y: 113, distance: 82.5
click at [419, 174] on div "Картка клієнта буде створена на цьому етапі" at bounding box center [379, 193] width 87 height 38
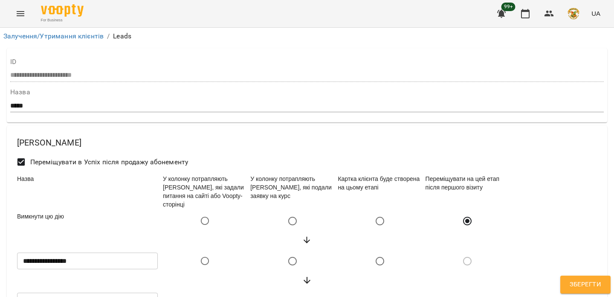
scroll to position [157, 0]
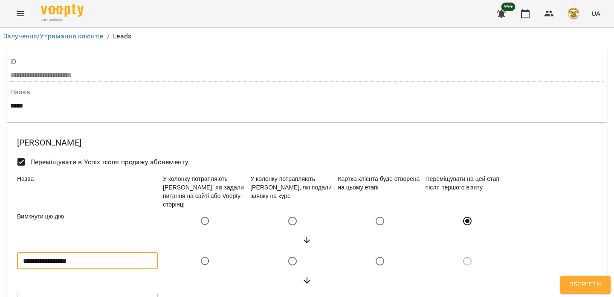
drag, startPoint x: 97, startPoint y: 110, endPoint x: 18, endPoint y: 109, distance: 79.3
click at [18, 252] on input "**********" at bounding box center [87, 260] width 141 height 17
drag, startPoint x: 97, startPoint y: 107, endPoint x: 41, endPoint y: 108, distance: 55.8
click at [41, 252] on input "**********" at bounding box center [87, 260] width 141 height 17
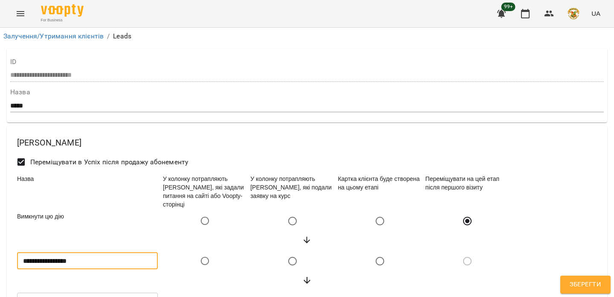
click at [41, 252] on input "**********" at bounding box center [87, 260] width 141 height 17
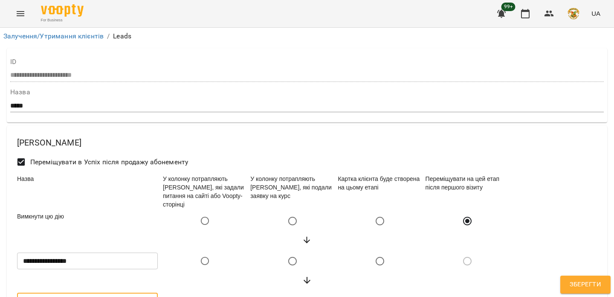
click at [58, 292] on input "*********" at bounding box center [87, 300] width 141 height 17
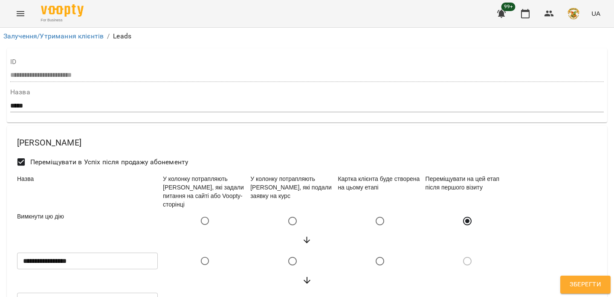
drag, startPoint x: 92, startPoint y: 154, endPoint x: 18, endPoint y: 155, distance: 74.6
drag, startPoint x: 93, startPoint y: 156, endPoint x: 15, endPoint y: 156, distance: 77.6
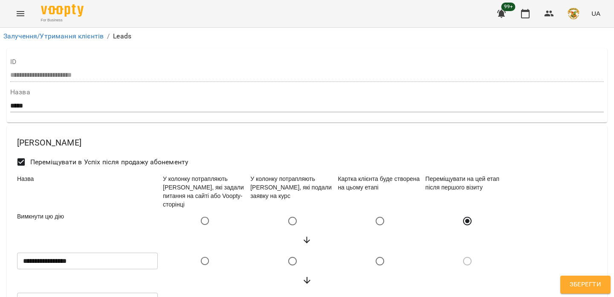
drag, startPoint x: 58, startPoint y: 157, endPoint x: 92, endPoint y: 156, distance: 34.5
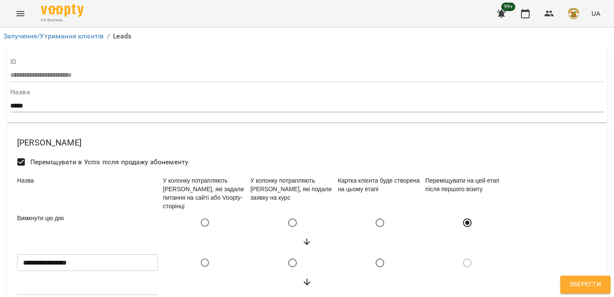
scroll to position [98, 0]
drag, startPoint x: 339, startPoint y: 81, endPoint x: 418, endPoint y: 97, distance: 81.2
click at [418, 174] on div "Картка клієнта буде створена на цьому етапі" at bounding box center [379, 193] width 87 height 38
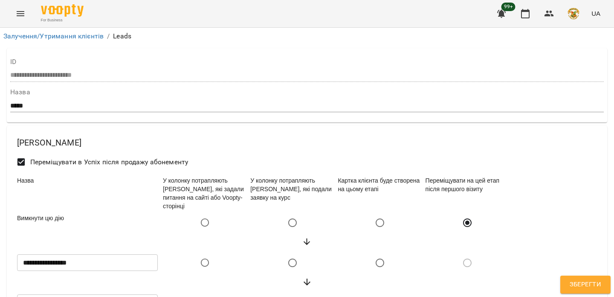
click at [89, 34] on link "Залучення/Утримання клієнтів" at bounding box center [53, 36] width 100 height 8
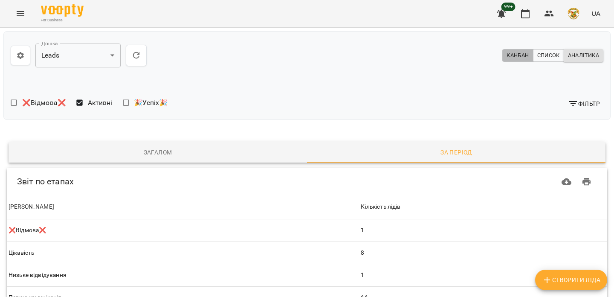
click at [518, 56] on span "Канбан" at bounding box center [517, 55] width 22 height 9
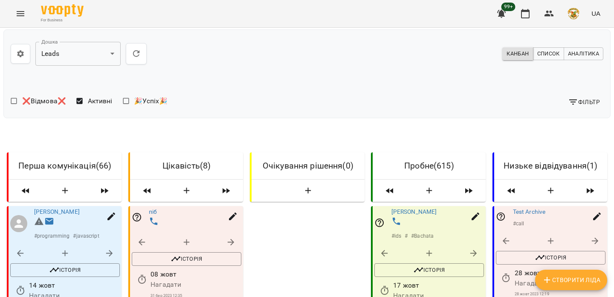
scroll to position [105, 0]
click at [385, 248] on icon "button" at bounding box center [384, 253] width 10 height 10
select select "**********"
select select "*"
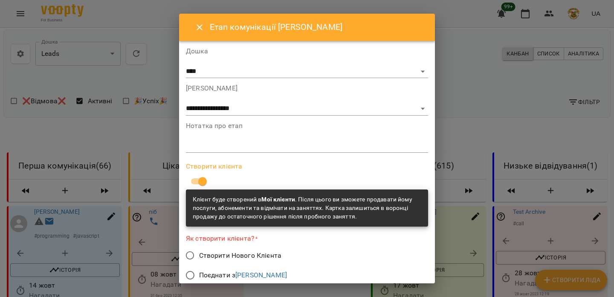
click at [202, 29] on icon "Close" at bounding box center [199, 27] width 10 height 10
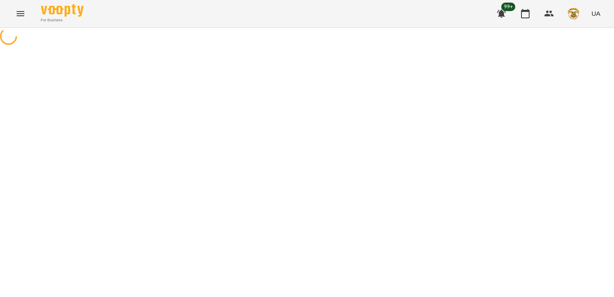
select select "******"
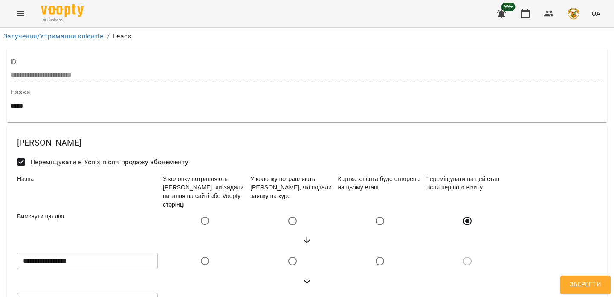
scroll to position [104, 0]
click at [24, 17] on icon "Menu" at bounding box center [20, 14] width 10 height 10
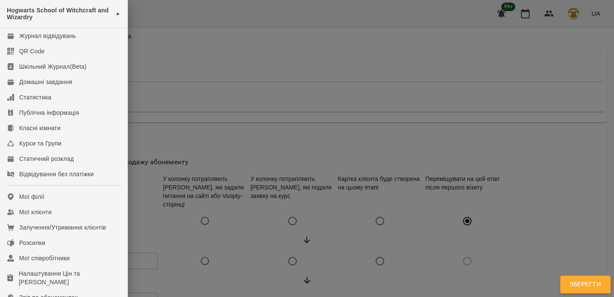
click at [208, 35] on div at bounding box center [307, 148] width 614 height 297
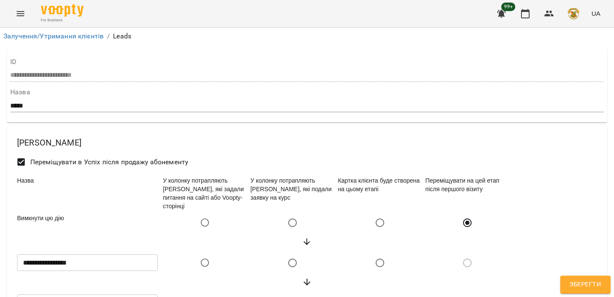
scroll to position [89, 0]
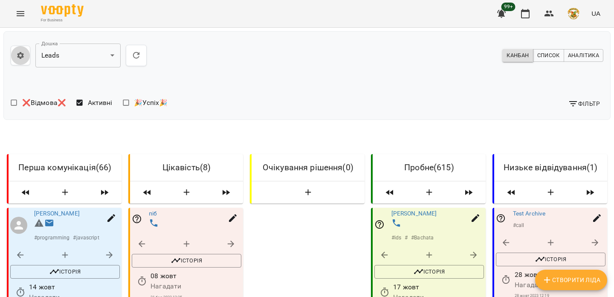
click at [20, 63] on button "button" at bounding box center [21, 56] width 20 height 20
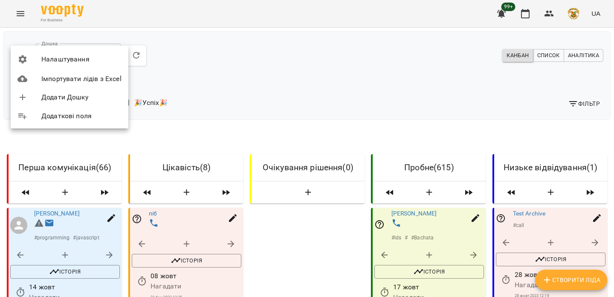
click at [48, 61] on span "Налаштування" at bounding box center [81, 59] width 80 height 10
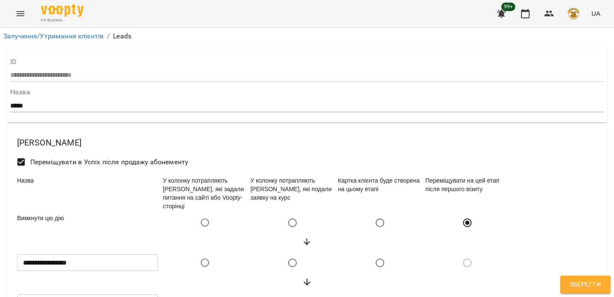
select select "******"
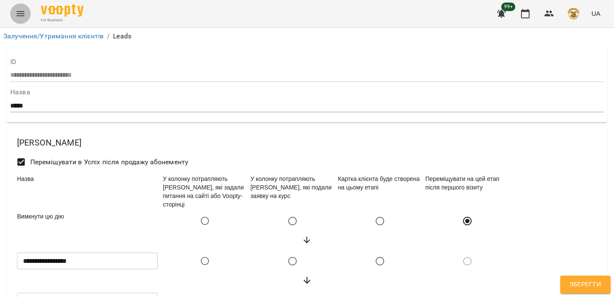
click at [16, 14] on icon "Menu" at bounding box center [20, 14] width 10 height 10
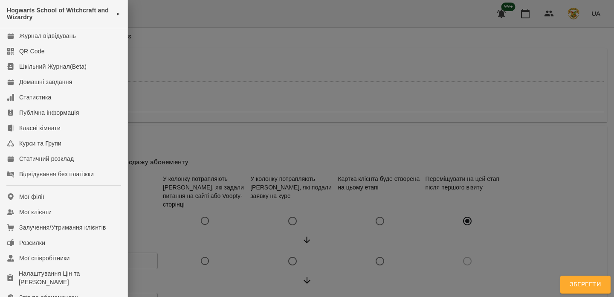
click at [231, 40] on div at bounding box center [307, 148] width 614 height 297
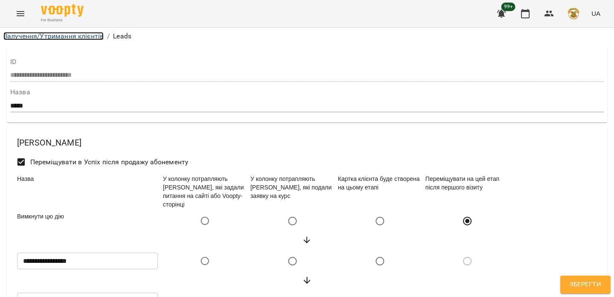
click at [21, 34] on link "Залучення/Утримання клієнтів" at bounding box center [53, 36] width 100 height 8
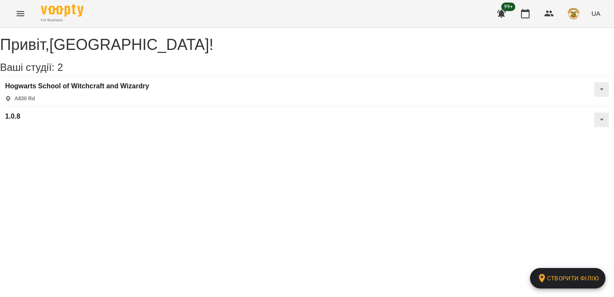
click at [23, 18] on icon "Menu" at bounding box center [20, 14] width 10 height 10
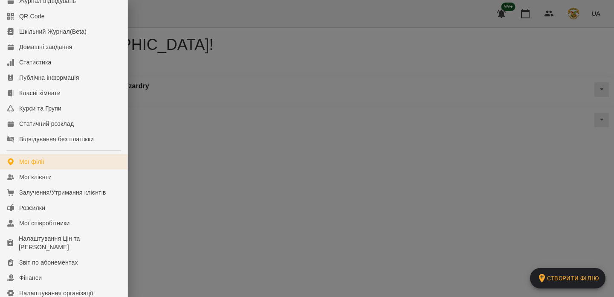
scroll to position [53, 0]
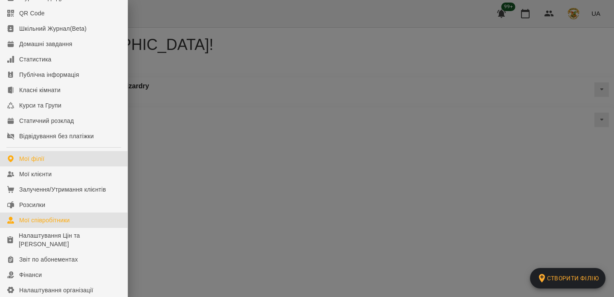
click at [48, 224] on div "Мої співробітники" at bounding box center [44, 220] width 51 height 9
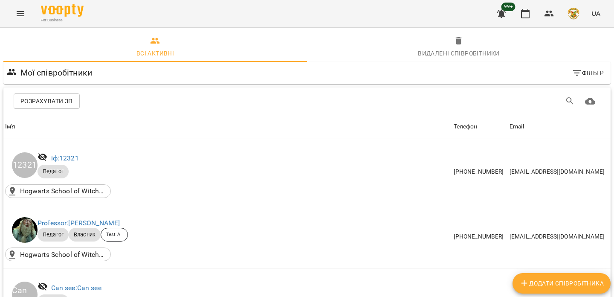
click at [57, 94] on button "Розрахувати ЗП" at bounding box center [47, 100] width 66 height 15
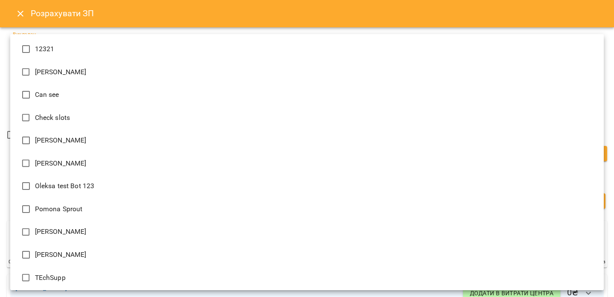
click at [3, 47] on div at bounding box center [307, 148] width 614 height 297
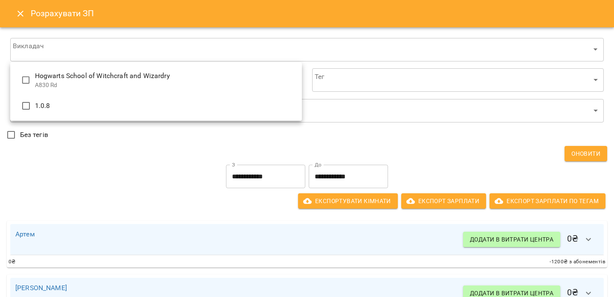
click at [17, 39] on div at bounding box center [307, 148] width 614 height 297
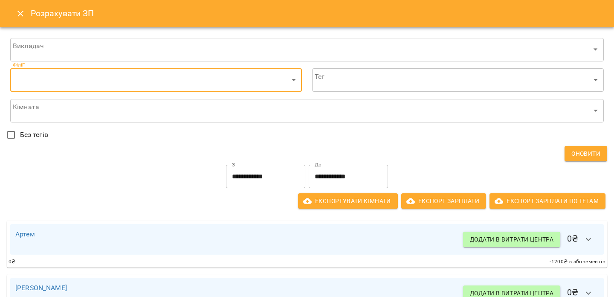
click at [18, 5] on button "Close" at bounding box center [20, 13] width 20 height 20
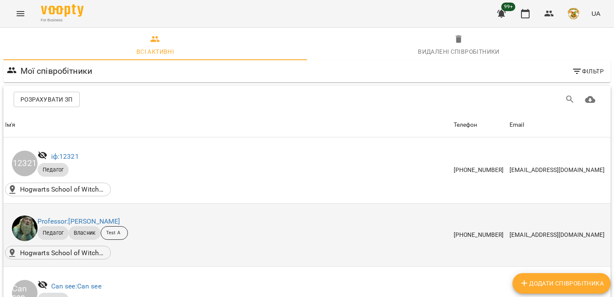
scroll to position [24, 0]
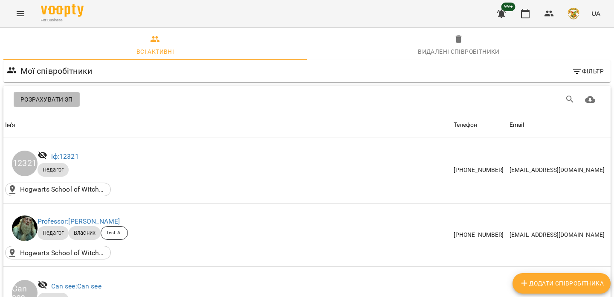
click at [74, 92] on button "Розрахувати ЗП" at bounding box center [47, 99] width 66 height 15
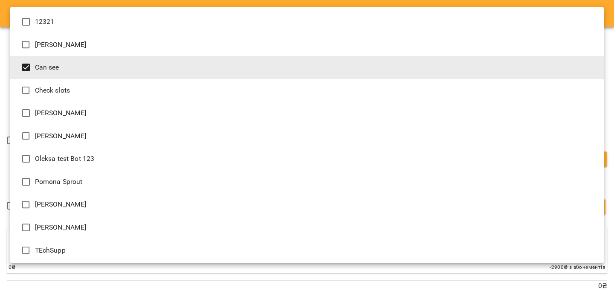
type input "**********"
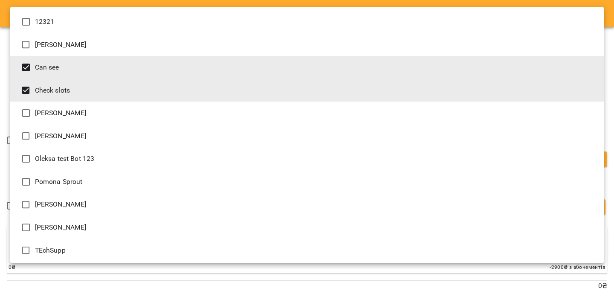
click at [55, 275] on div at bounding box center [307, 148] width 614 height 297
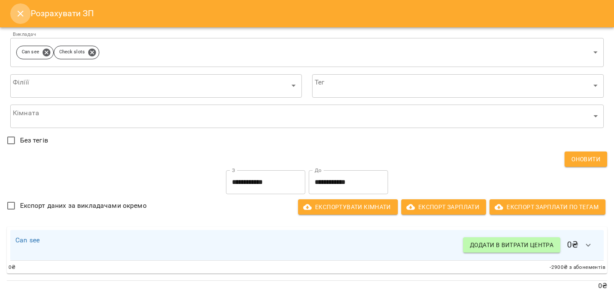
click at [18, 15] on icon "Close" at bounding box center [20, 14] width 6 height 6
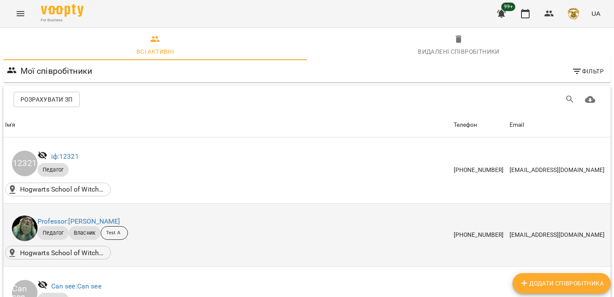
scroll to position [0, 0]
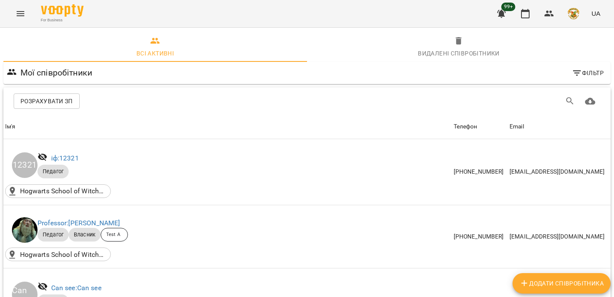
click at [25, 18] on icon "Menu" at bounding box center [20, 14] width 10 height 10
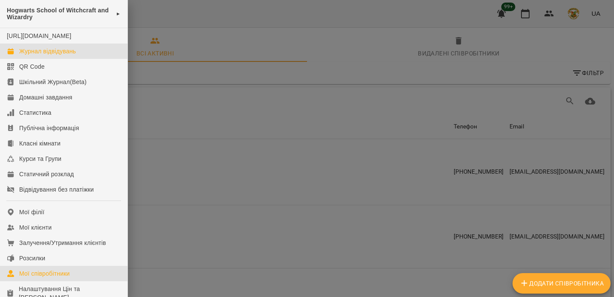
click at [45, 55] on div "Журнал відвідувань" at bounding box center [47, 51] width 57 height 9
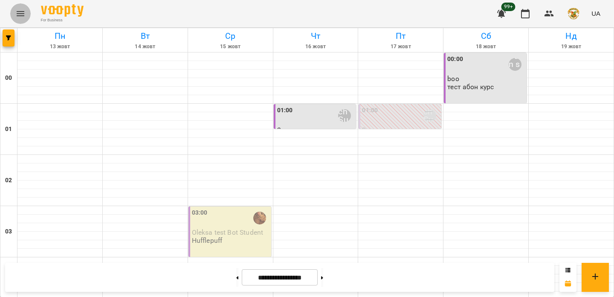
click at [19, 13] on icon "Menu" at bounding box center [20, 14] width 10 height 10
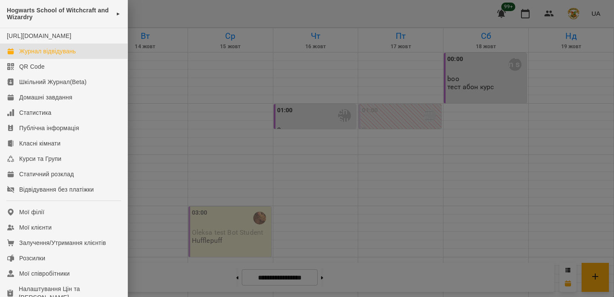
click at [47, 55] on div "Журнал відвідувань" at bounding box center [47, 51] width 57 height 9
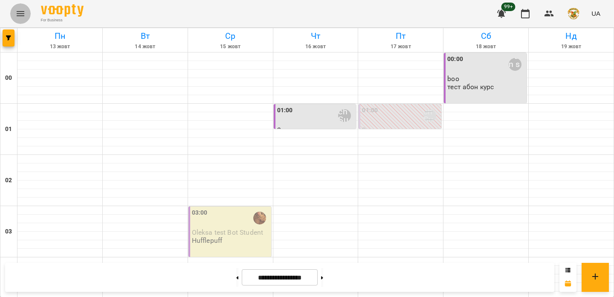
click at [18, 14] on icon "Menu" at bounding box center [20, 14] width 10 height 10
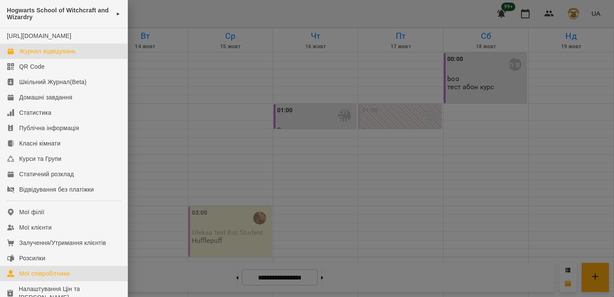
click at [46, 277] on div "Мої співробітники" at bounding box center [44, 273] width 51 height 9
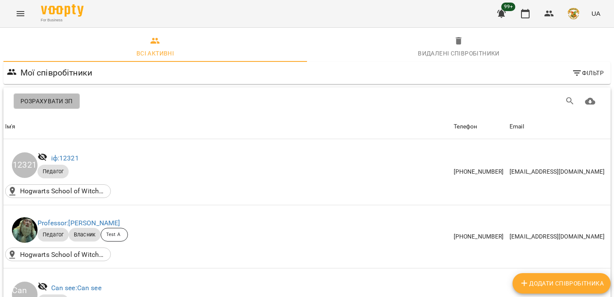
click at [43, 108] on button "Розрахувати ЗП" at bounding box center [47, 100] width 66 height 15
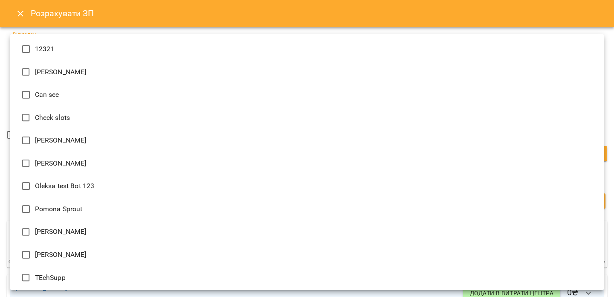
click at [149, 16] on div at bounding box center [307, 148] width 614 height 297
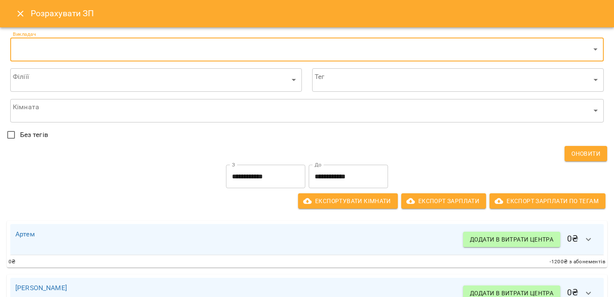
click at [21, 15] on icon "Close" at bounding box center [20, 14] width 6 height 6
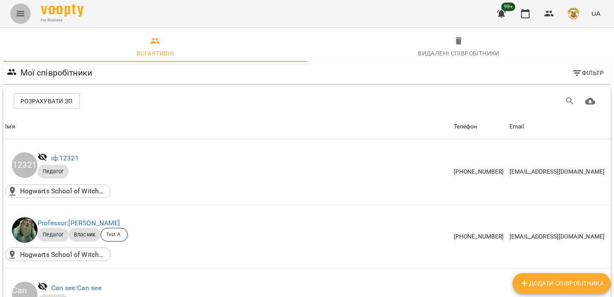
click at [29, 16] on button "Menu" at bounding box center [20, 13] width 20 height 20
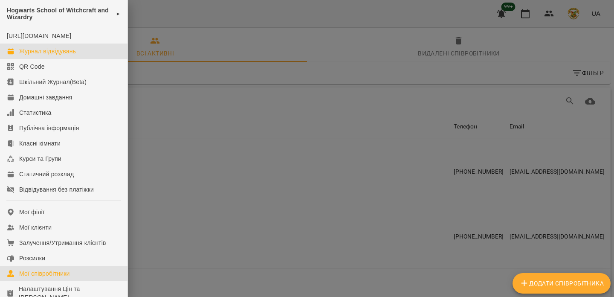
click at [58, 55] on div "Журнал відвідувань" at bounding box center [47, 51] width 57 height 9
